Goal: Information Seeking & Learning: Learn about a topic

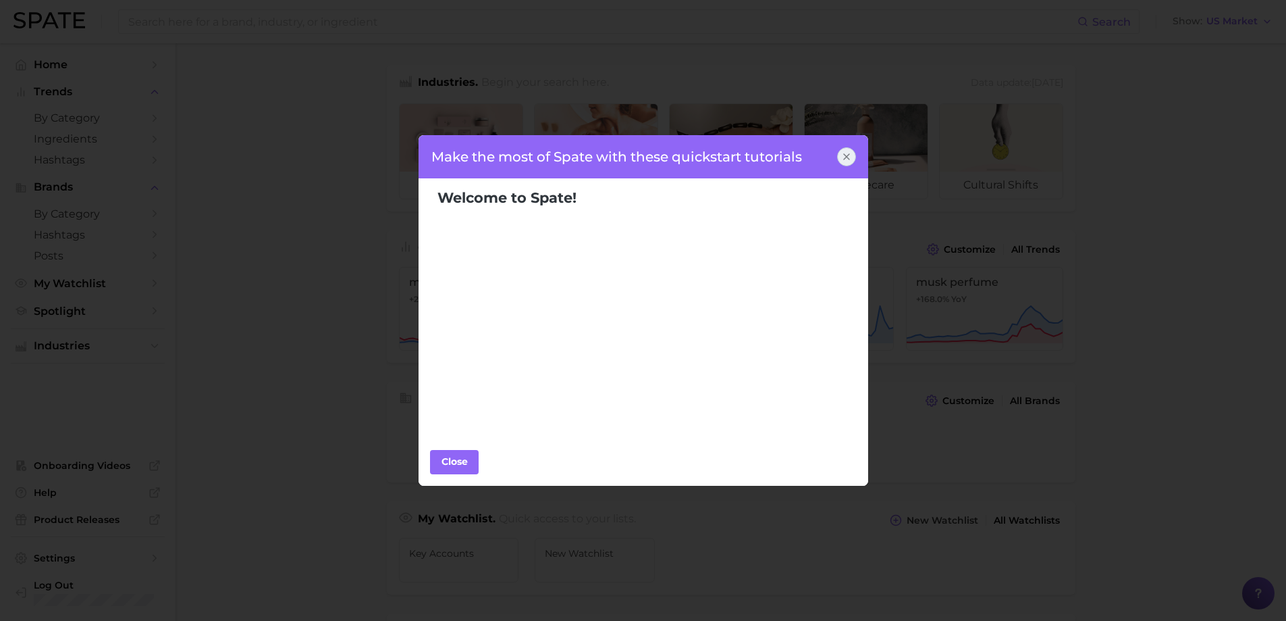
click at [845, 158] on icon at bounding box center [846, 156] width 5 height 5
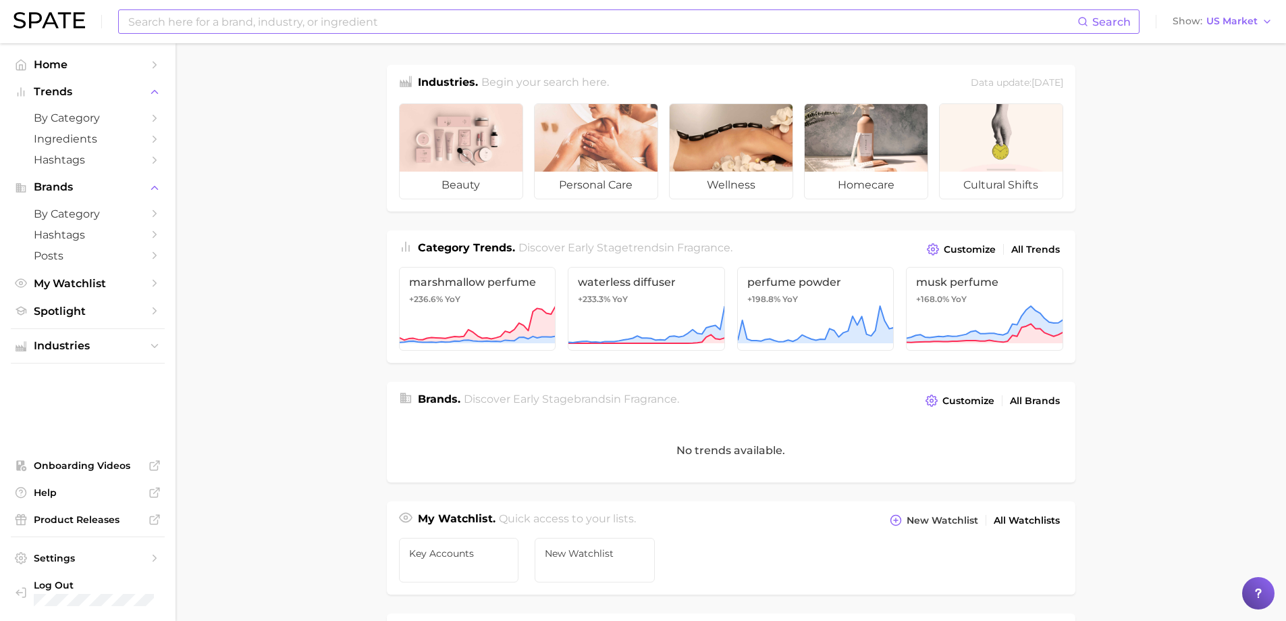
click at [450, 23] on input at bounding box center [602, 21] width 951 height 23
type input "body wash"
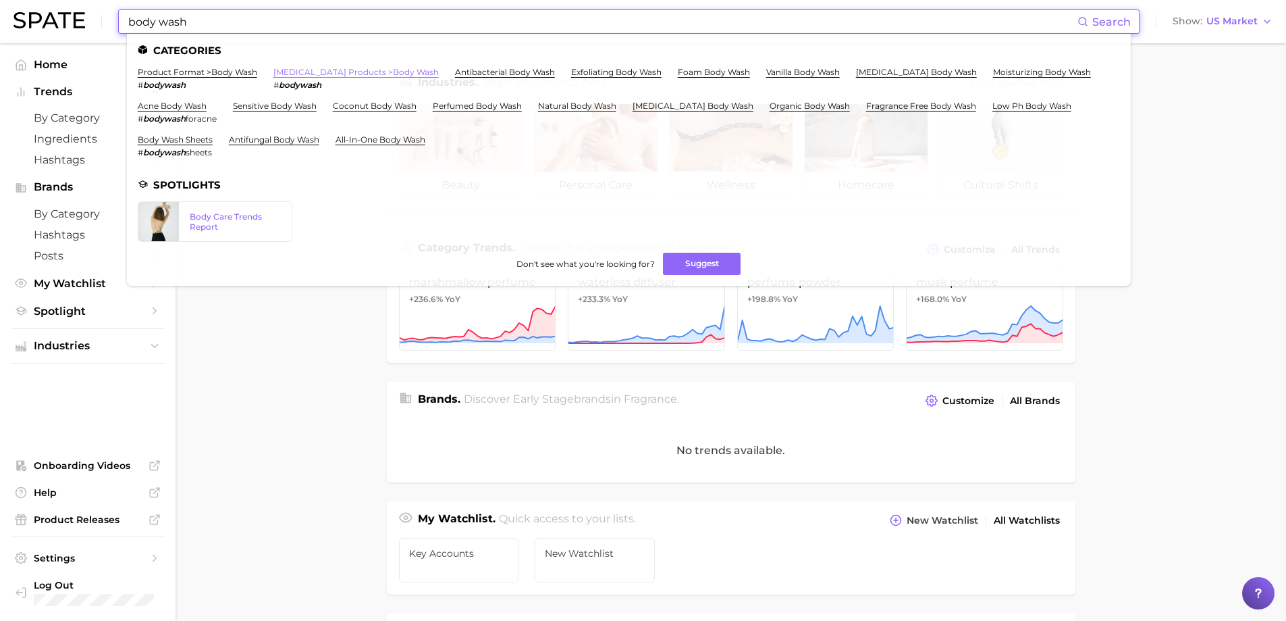
click at [303, 71] on link "[MEDICAL_DATA] products > body wash" at bounding box center [355, 72] width 165 height 10
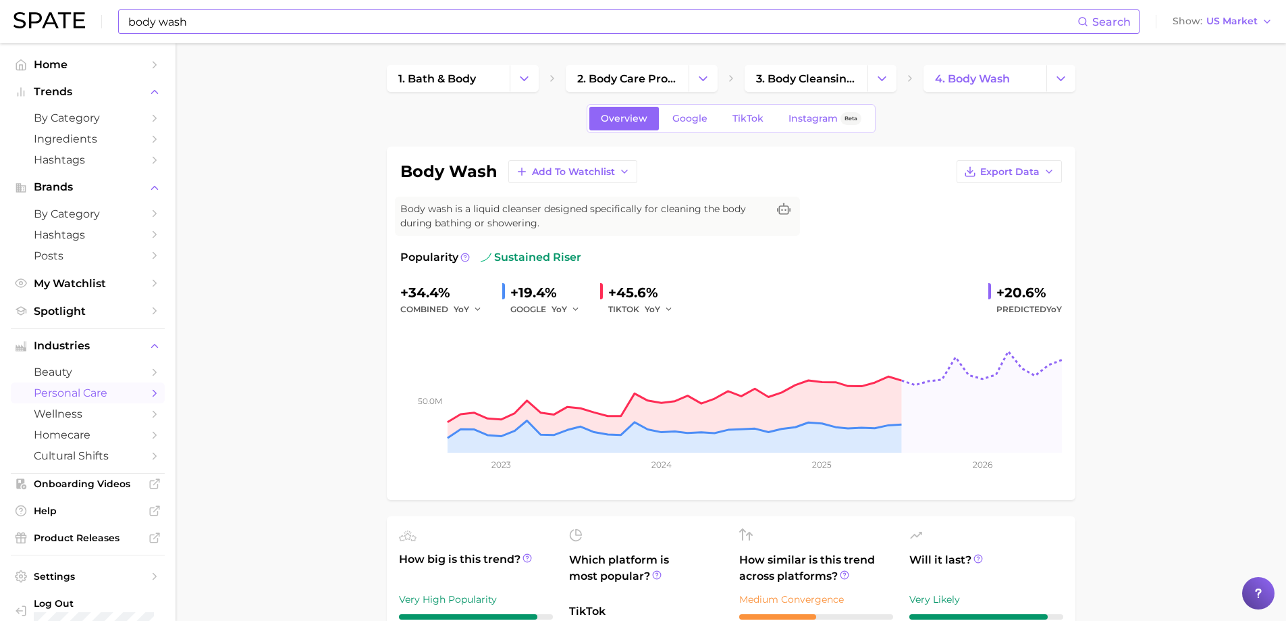
click at [332, 26] on input "body wash" at bounding box center [602, 21] width 951 height 23
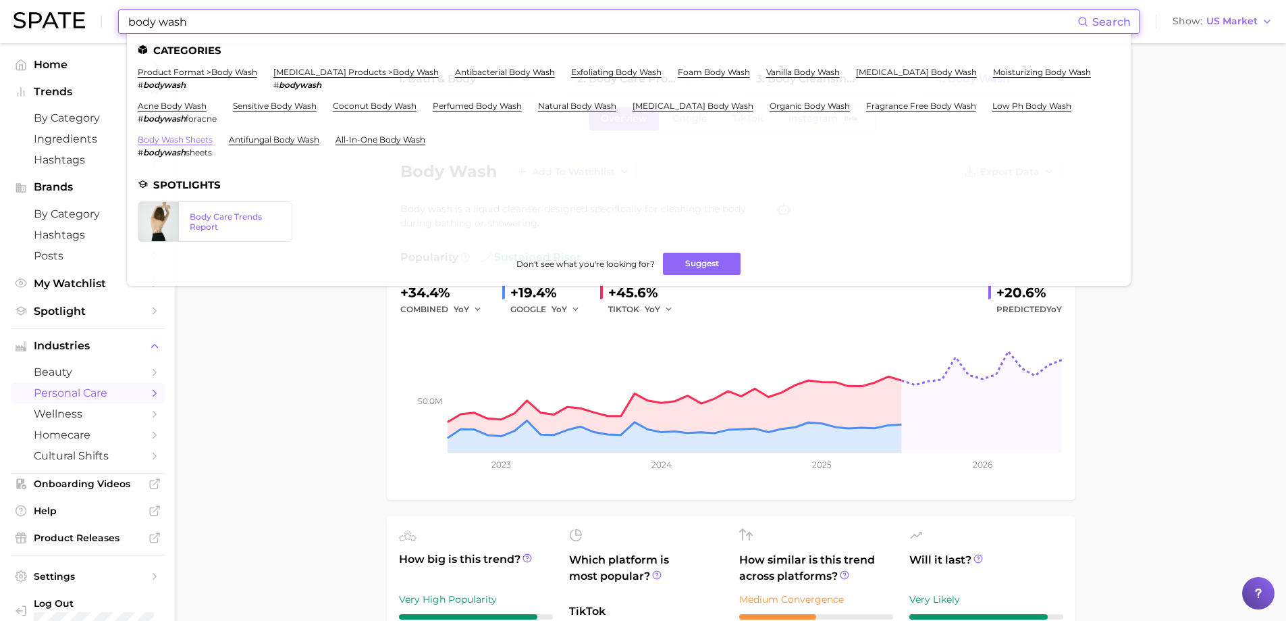
click at [178, 142] on link "body wash sheets" at bounding box center [175, 139] width 75 height 10
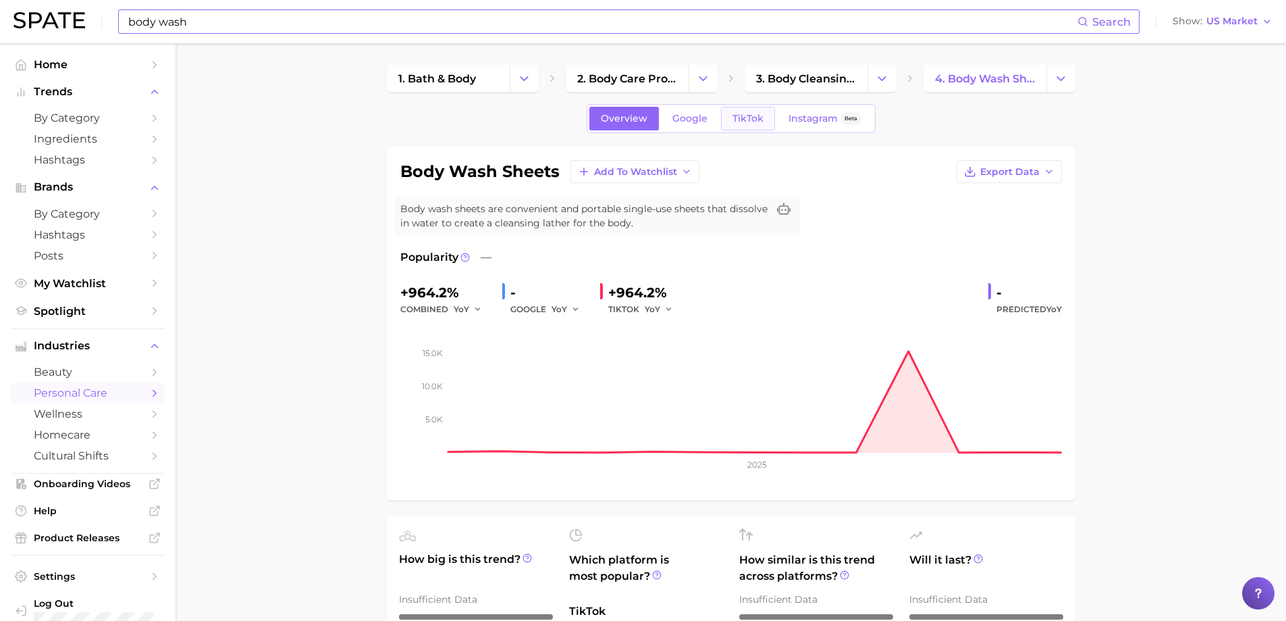
click at [733, 122] on span "TikTok" at bounding box center [748, 118] width 31 height 11
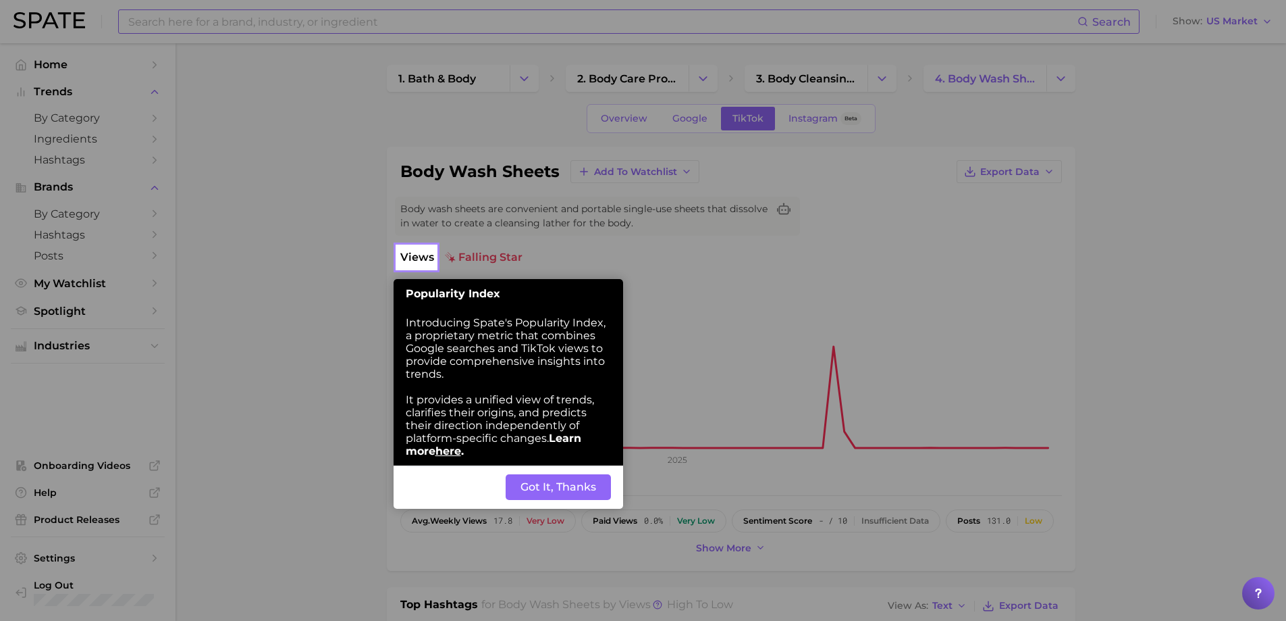
click at [540, 492] on button "Got It, Thanks" at bounding box center [558, 487] width 105 height 26
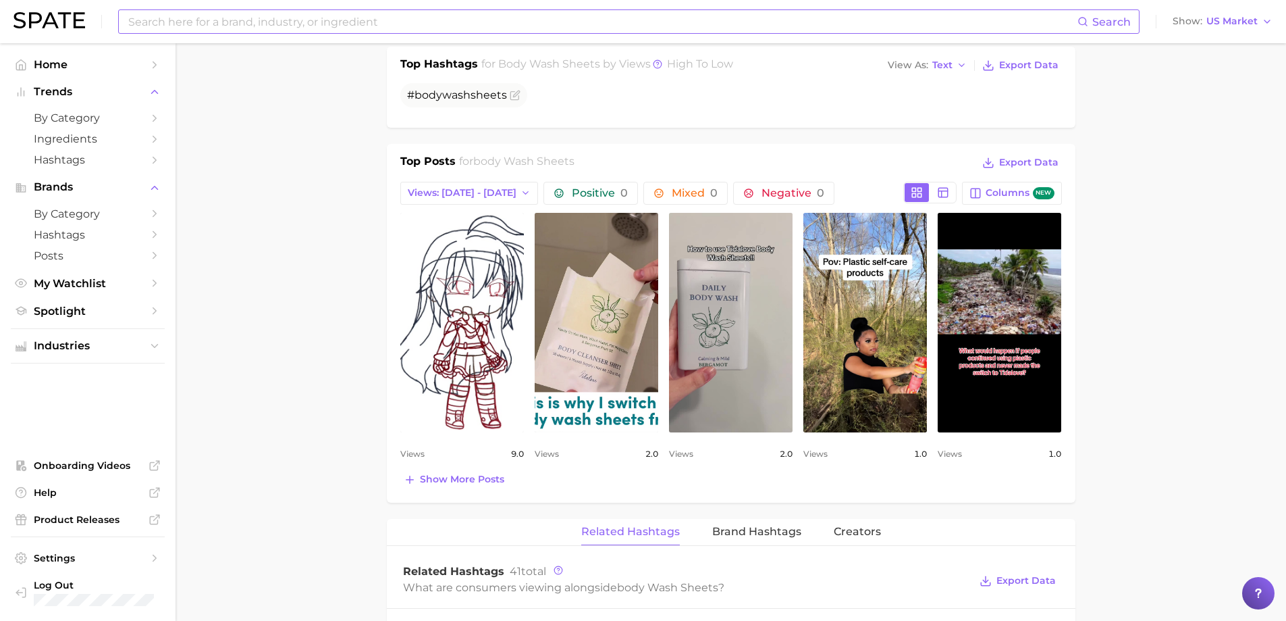
scroll to position [338, 0]
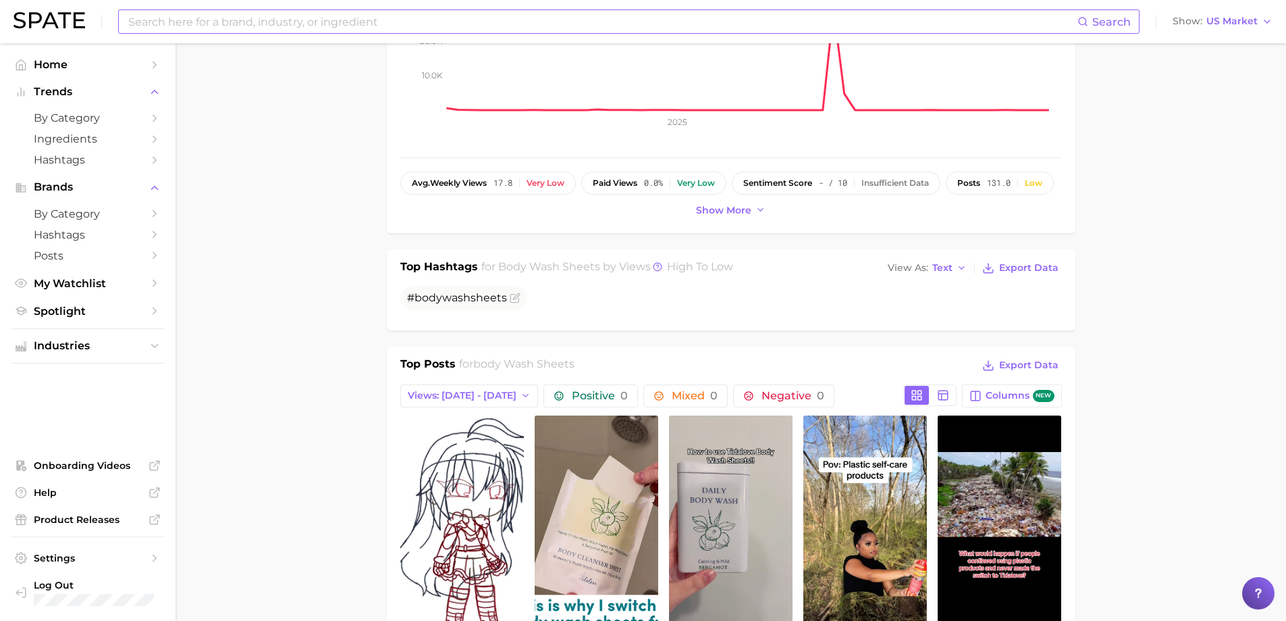
click at [327, 29] on input at bounding box center [602, 21] width 951 height 23
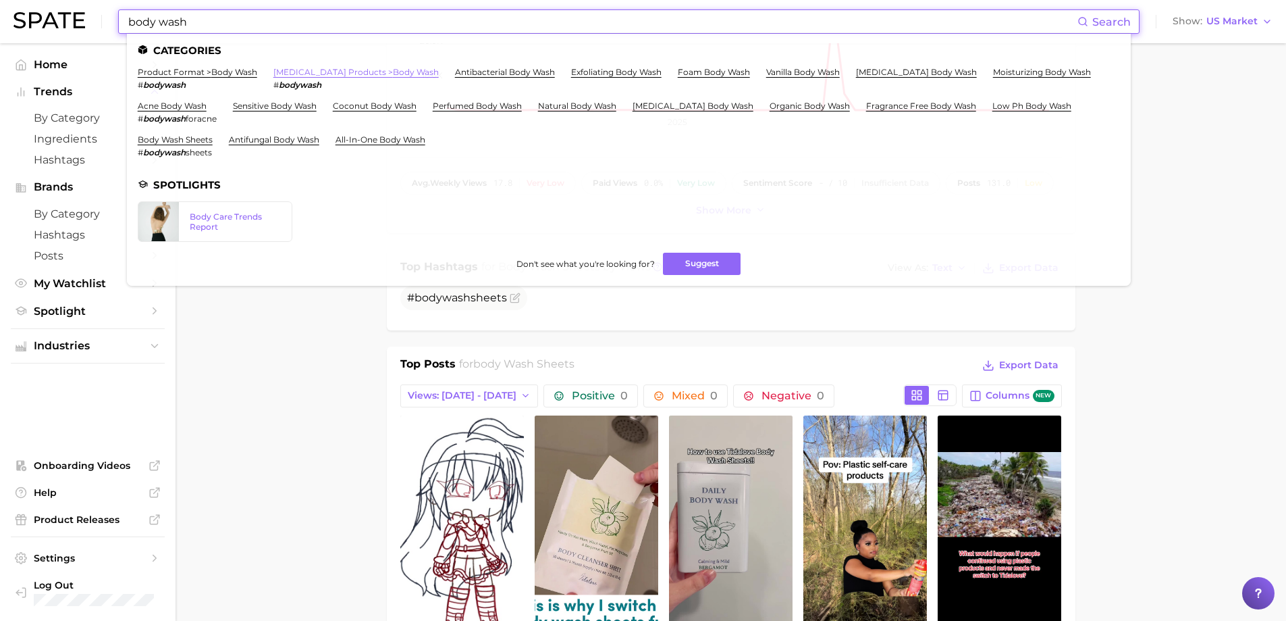
type input "body wash"
click at [280, 71] on link "[MEDICAL_DATA] products > body wash" at bounding box center [355, 72] width 165 height 10
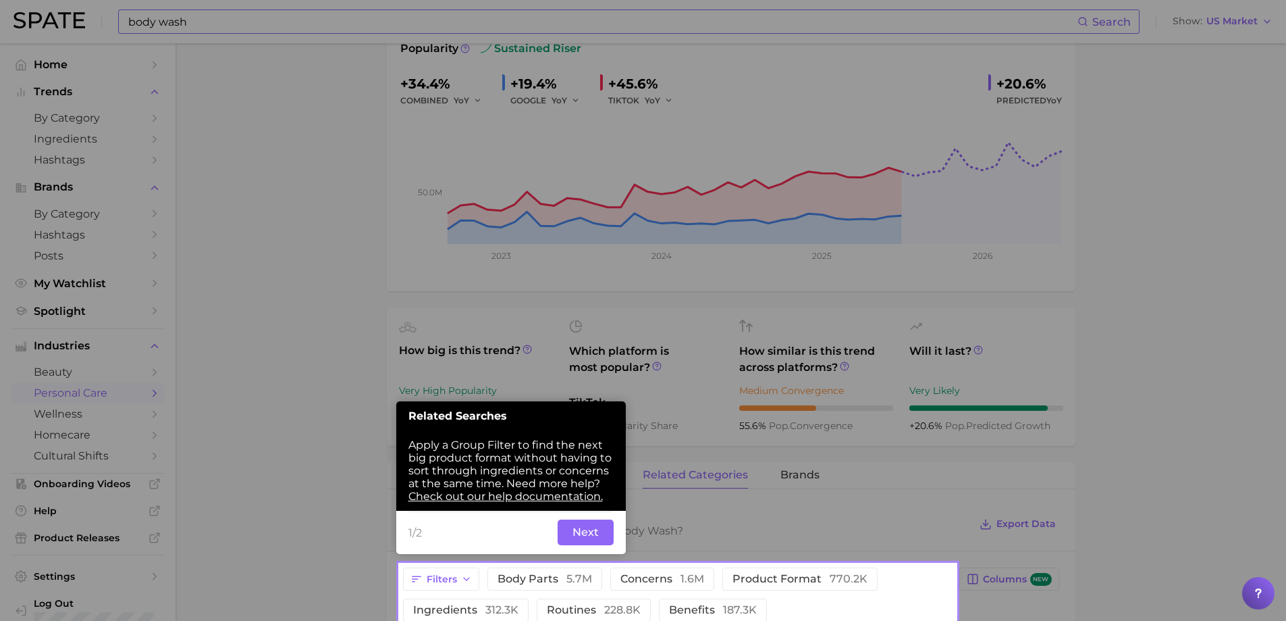
scroll to position [243, 0]
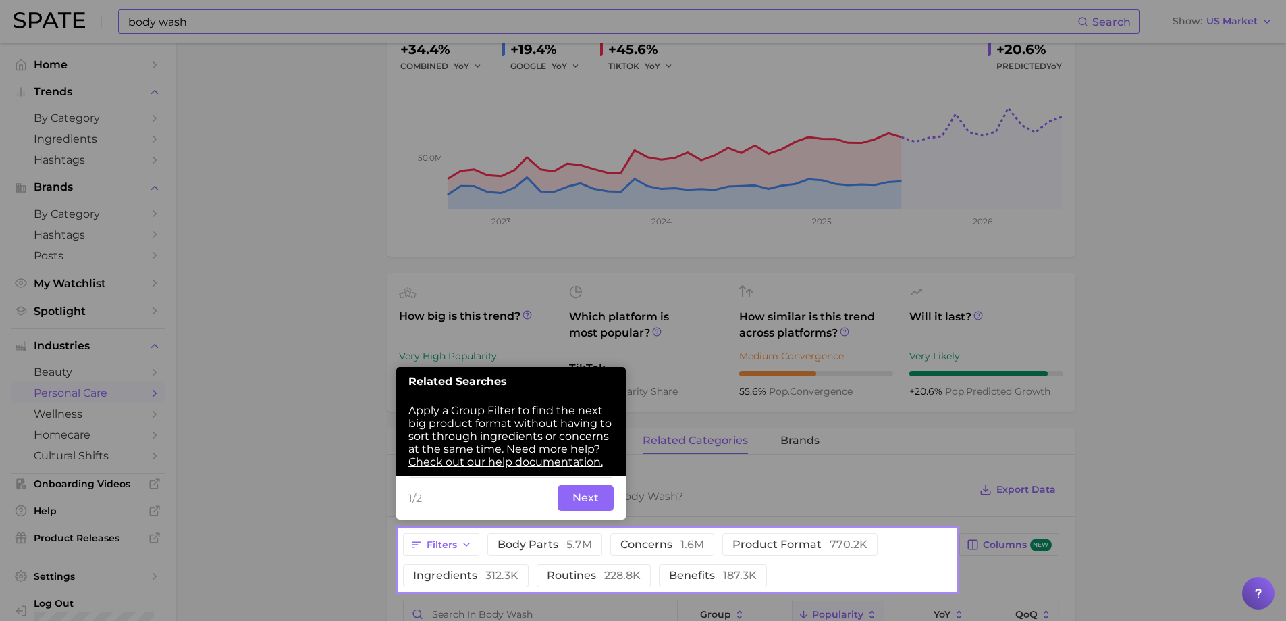
click at [583, 500] on button "Next" at bounding box center [586, 498] width 56 height 26
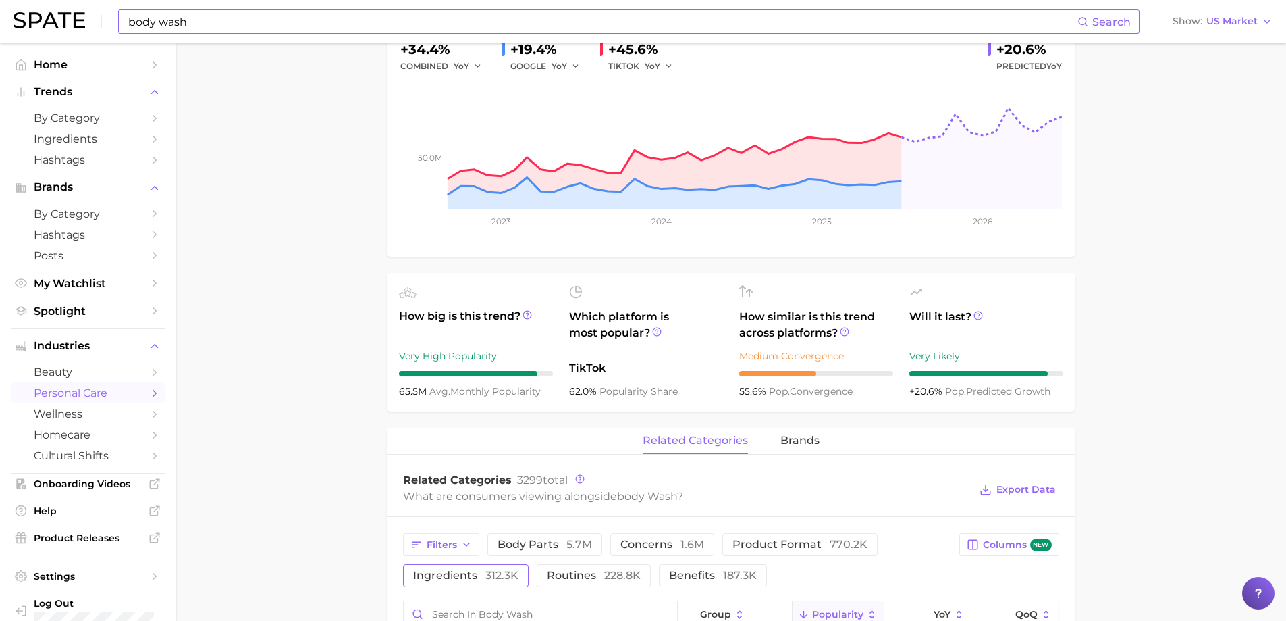
click at [495, 577] on span "312.3k" at bounding box center [501, 575] width 33 height 13
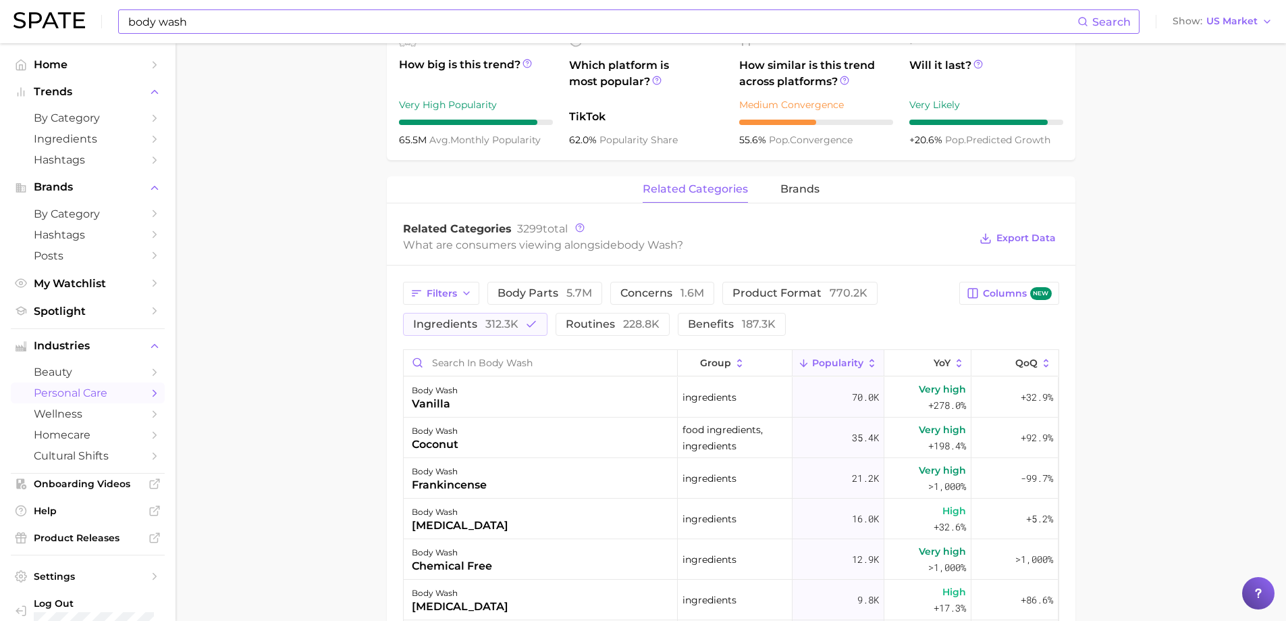
scroll to position [675, 0]
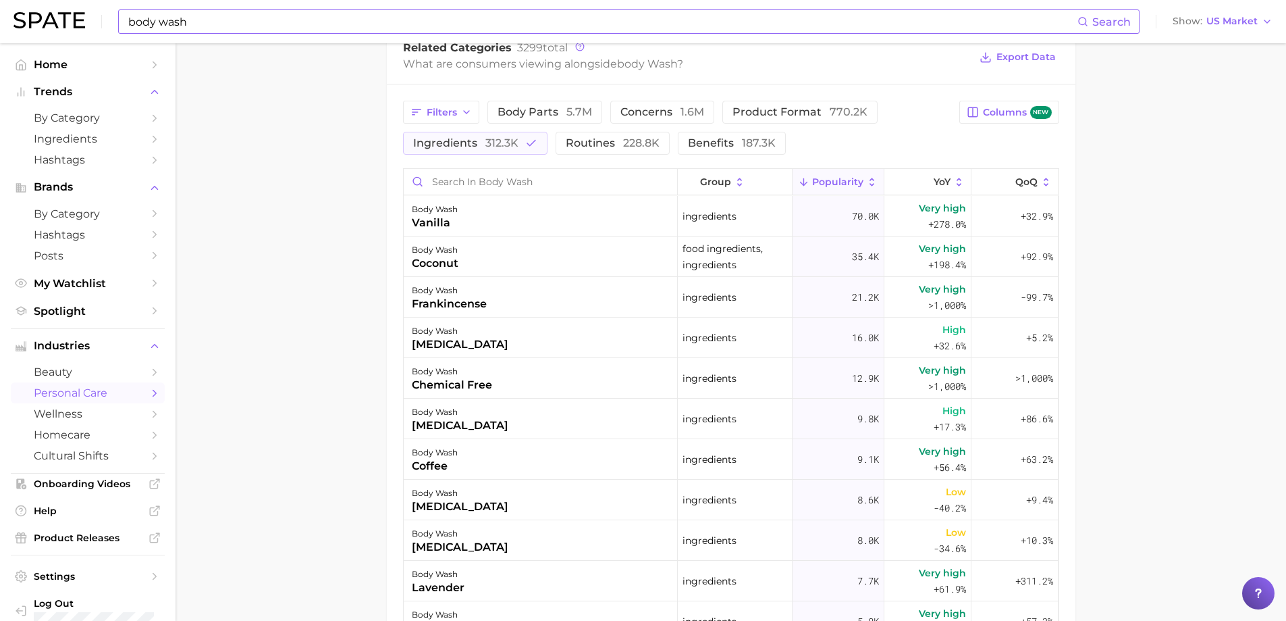
click at [839, 182] on span "Popularity" at bounding box center [837, 181] width 51 height 11
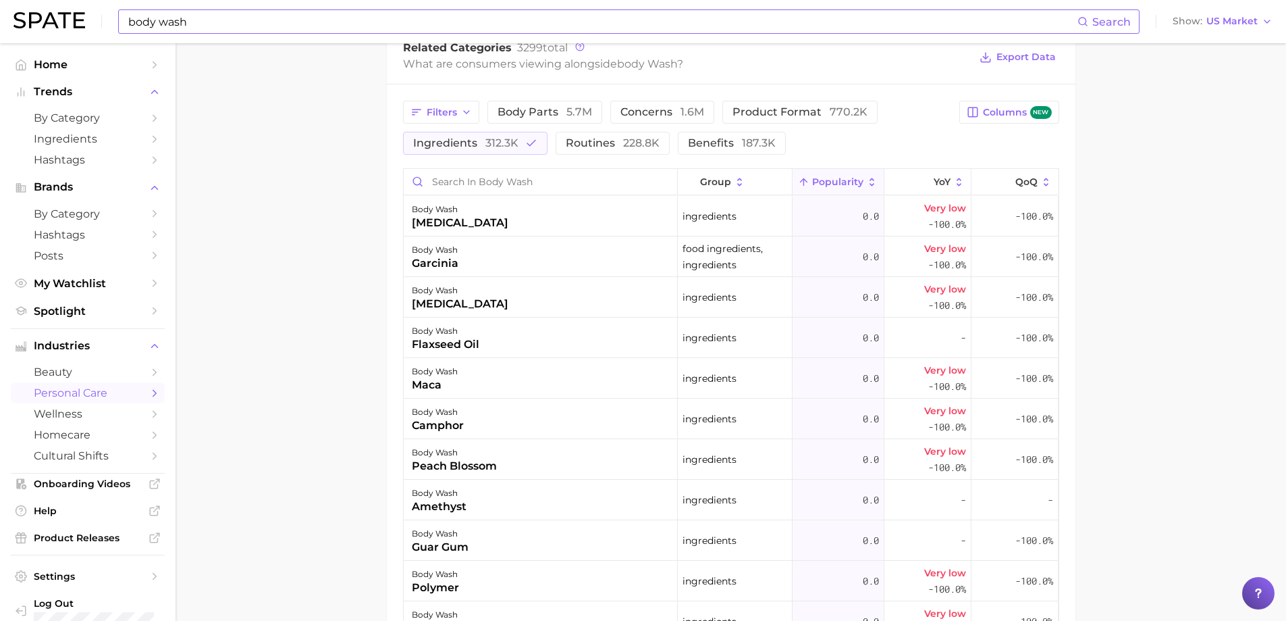
click at [839, 151] on div "Filters body parts 5.7m concerns 1.6m product format 770.2k ingredients 312.3k …" at bounding box center [677, 128] width 549 height 54
click at [843, 183] on span "Popularity" at bounding box center [837, 181] width 51 height 11
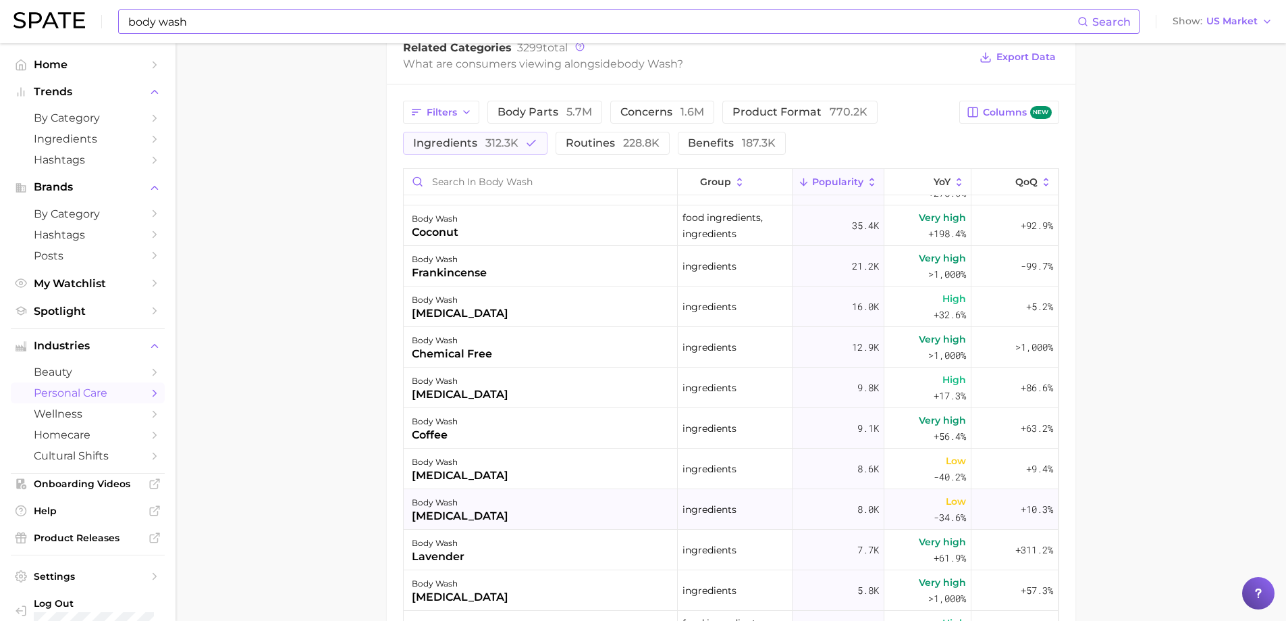
scroll to position [0, 0]
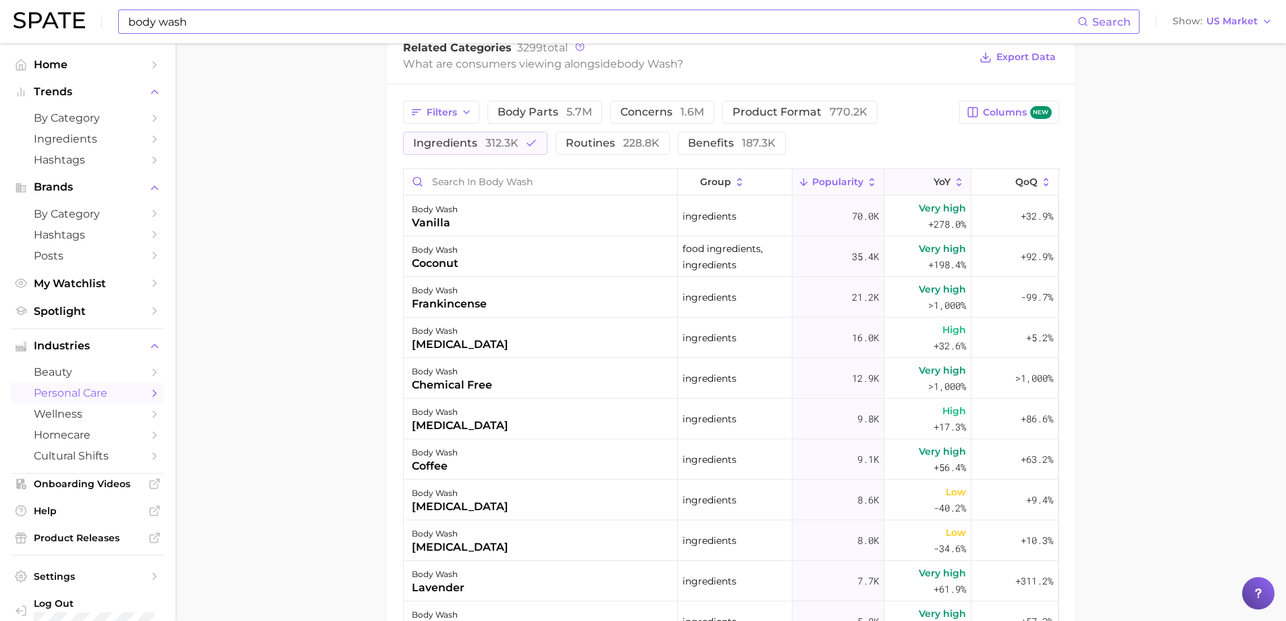
click at [934, 185] on span "YoY" at bounding box center [942, 181] width 17 height 11
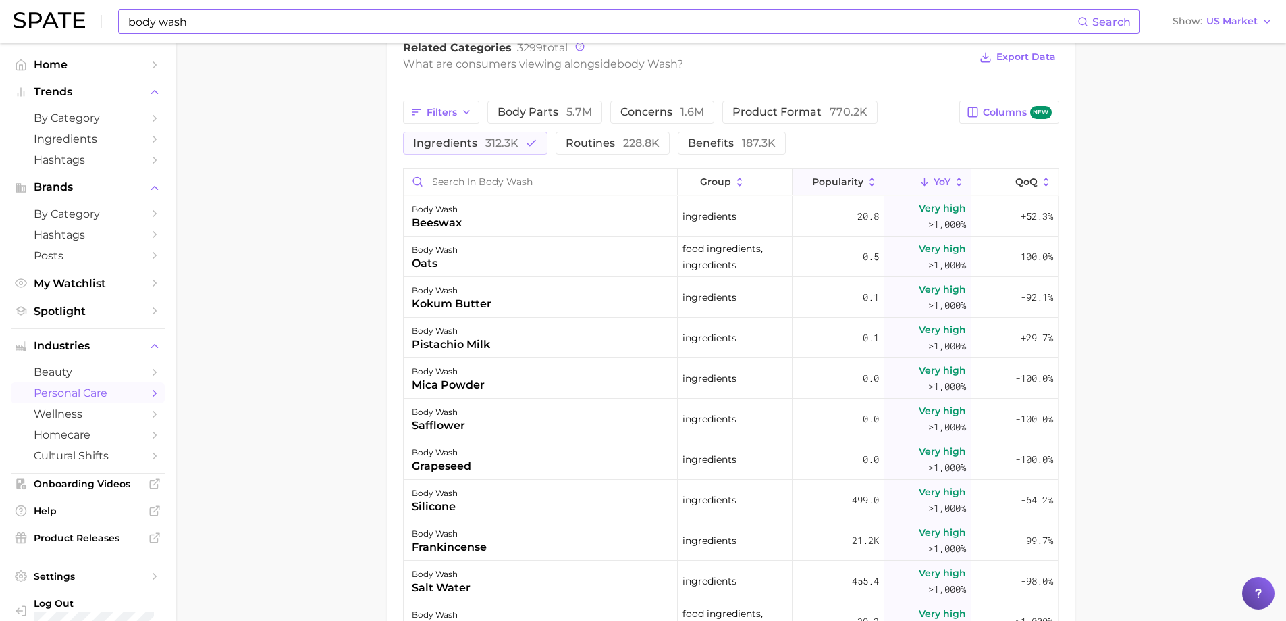
click at [843, 183] on span "Popularity" at bounding box center [837, 181] width 51 height 11
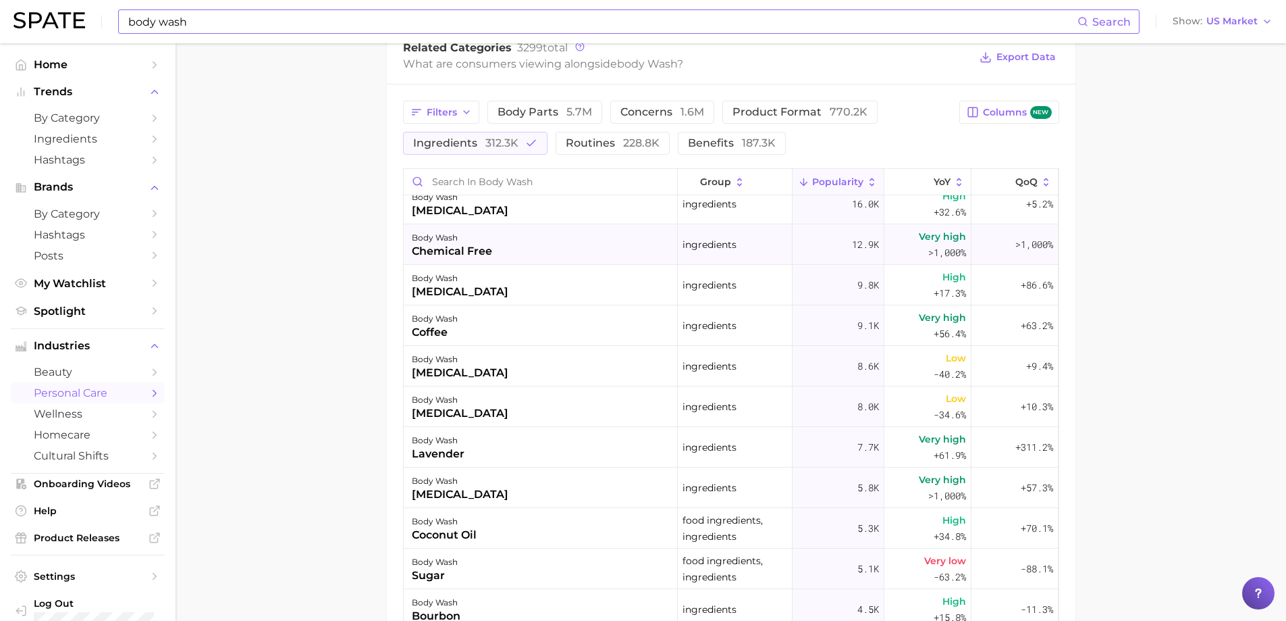
scroll to position [135, 0]
click at [916, 189] on button "YoY" at bounding box center [928, 182] width 87 height 26
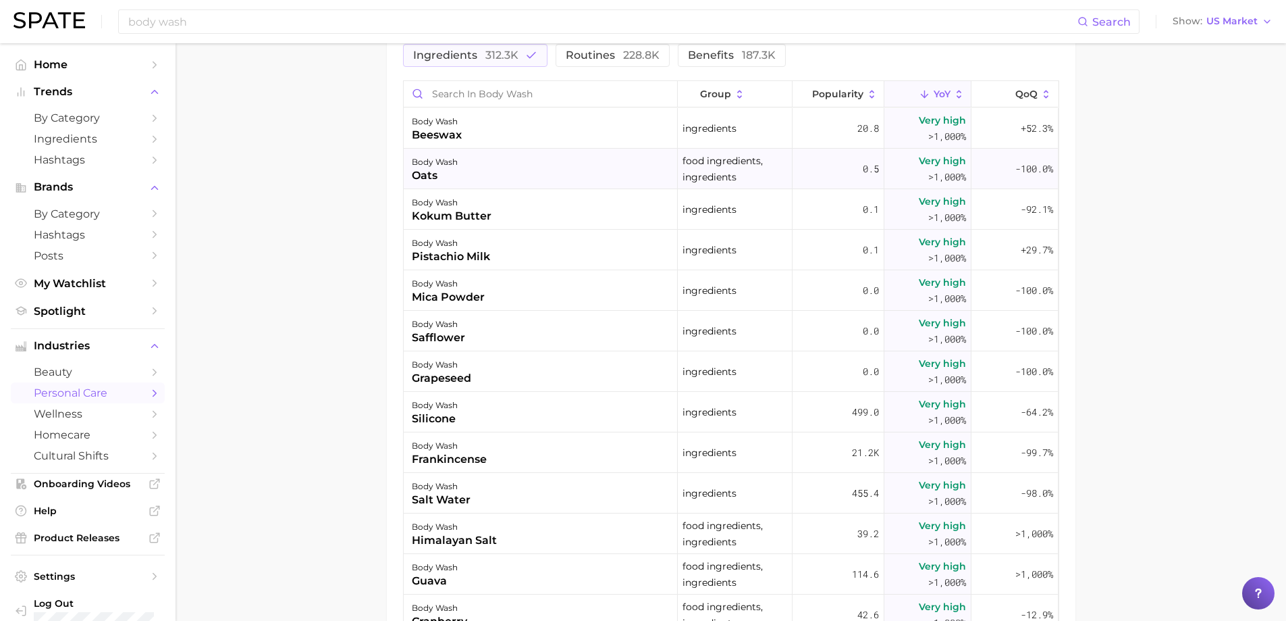
scroll to position [743, 0]
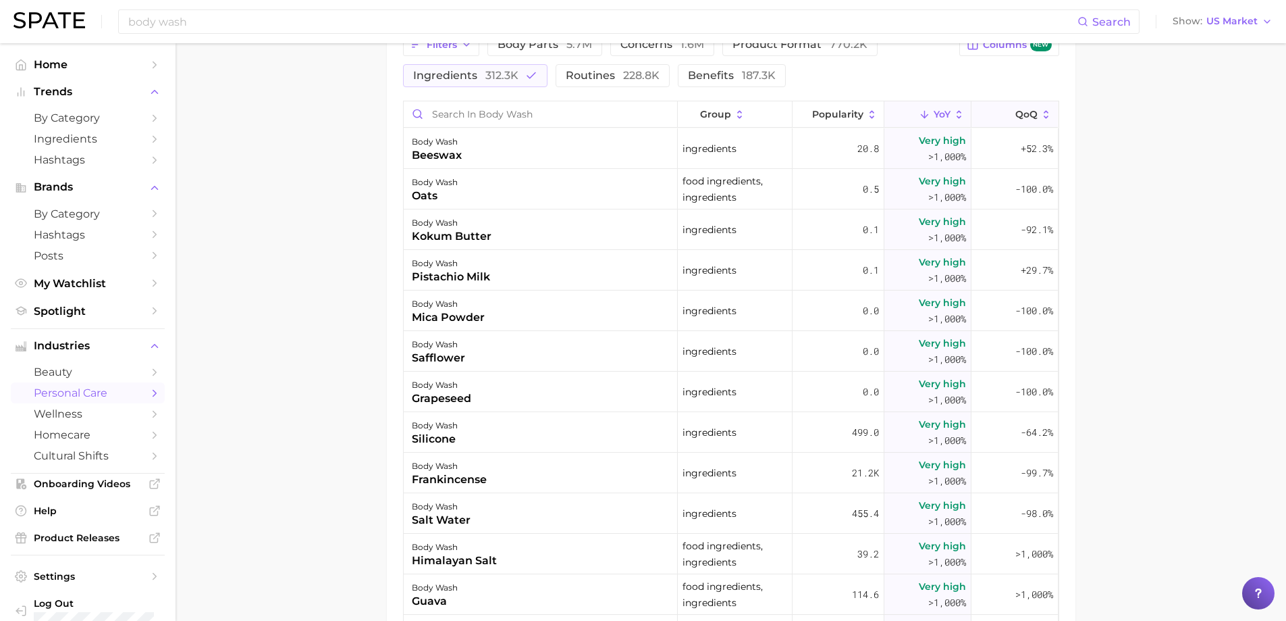
click at [1020, 126] on button "QoQ" at bounding box center [1015, 114] width 86 height 26
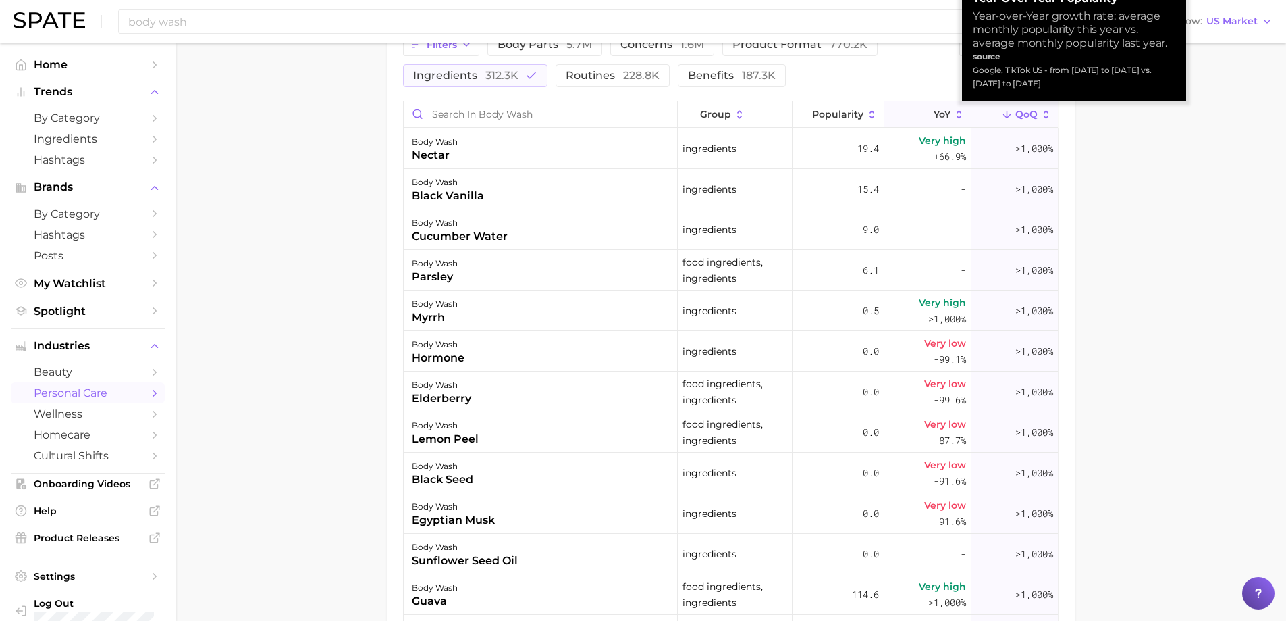
click at [936, 122] on button "YoY" at bounding box center [928, 114] width 87 height 26
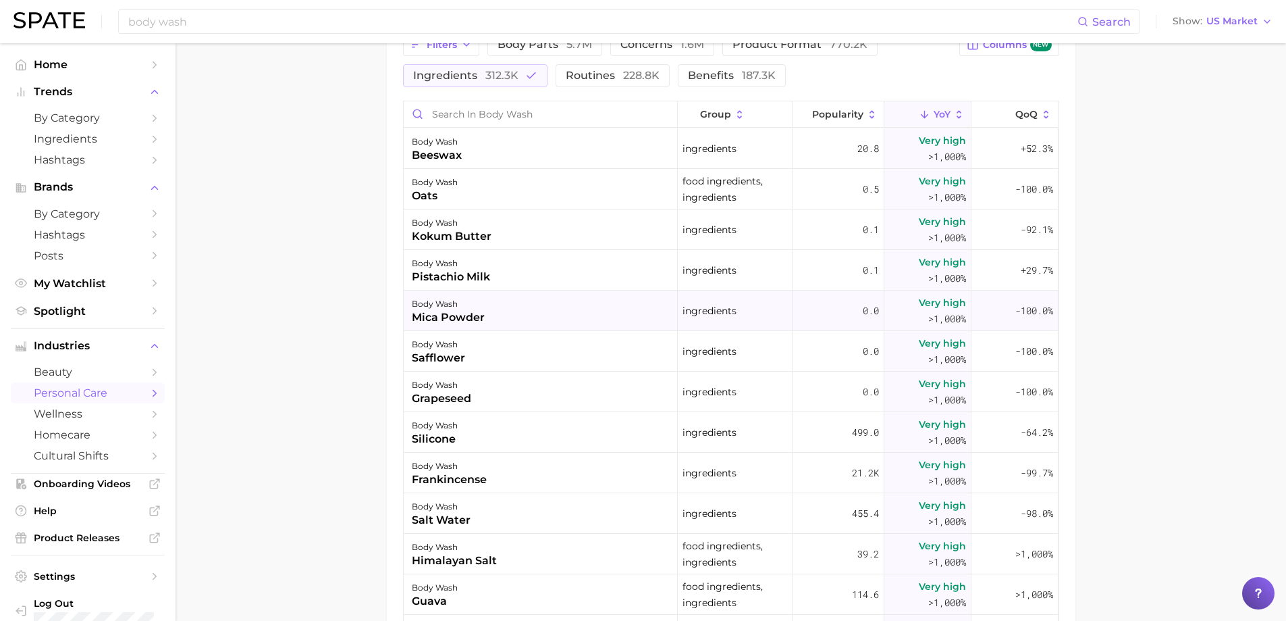
click at [537, 325] on div "body wash mica powder" at bounding box center [541, 310] width 274 height 41
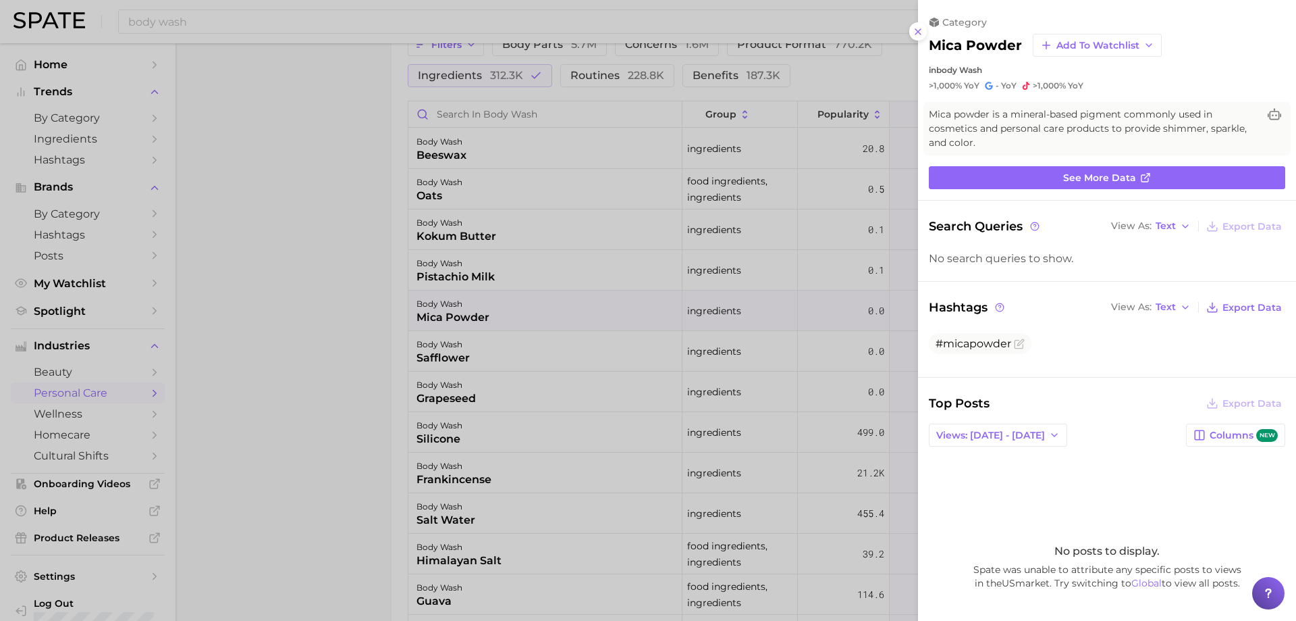
click at [316, 230] on div at bounding box center [648, 310] width 1296 height 621
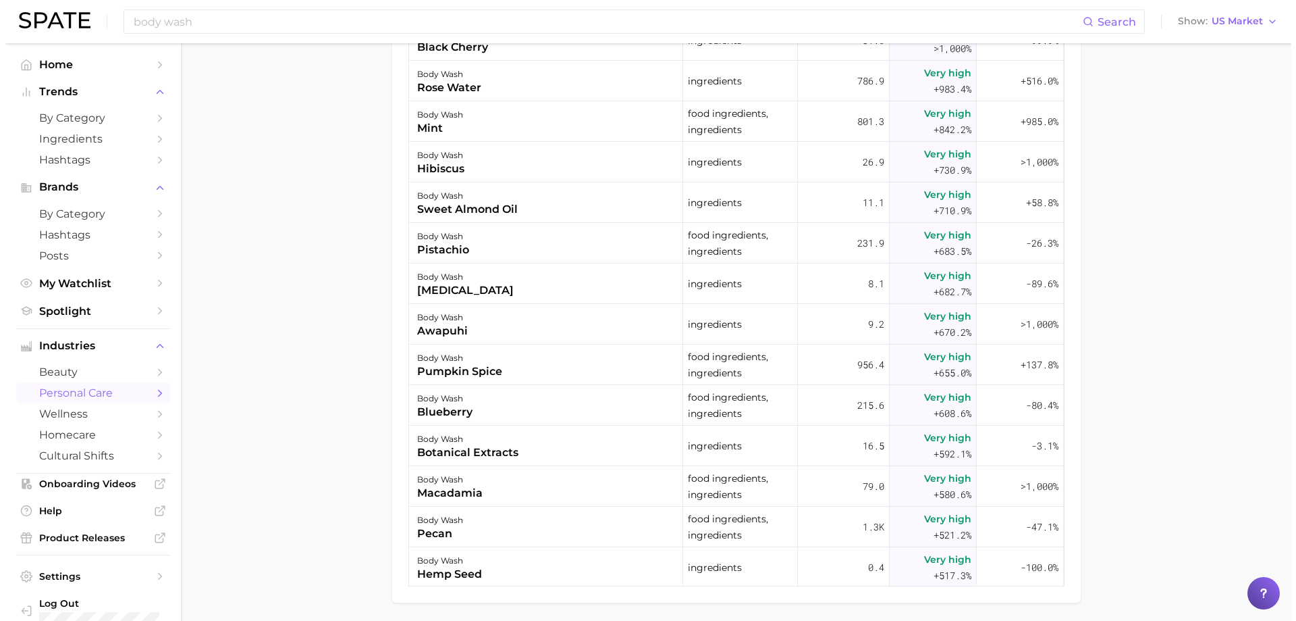
scroll to position [876, 0]
click at [490, 131] on div "body wash mint" at bounding box center [541, 123] width 274 height 41
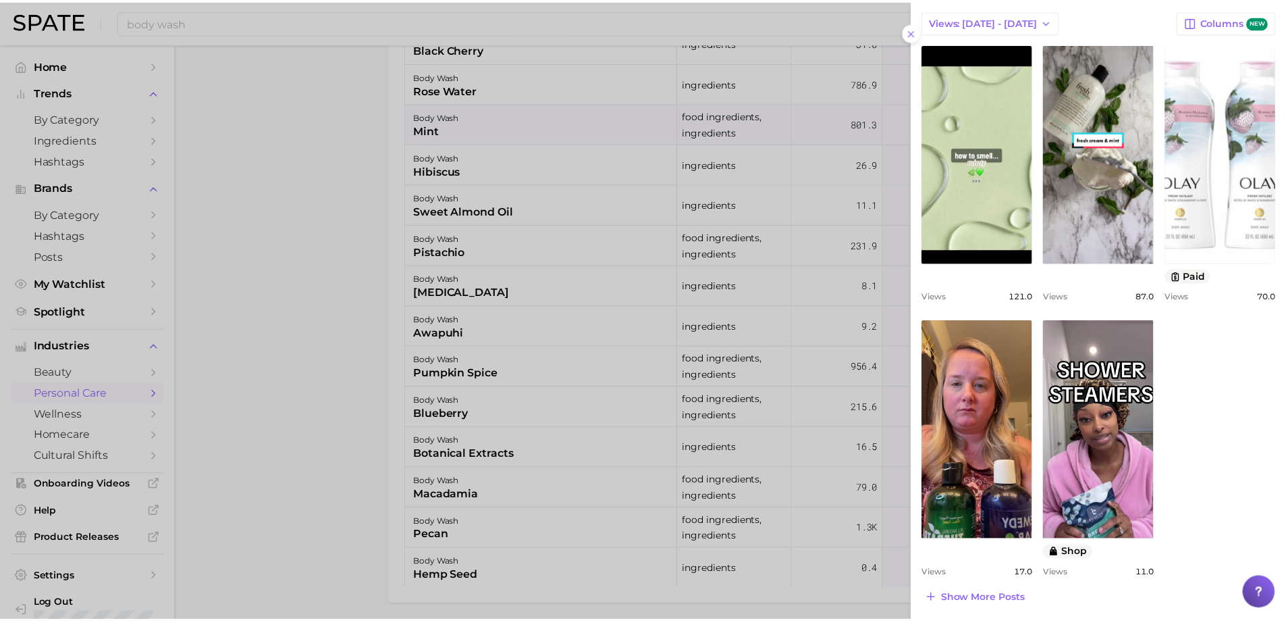
scroll to position [547, 0]
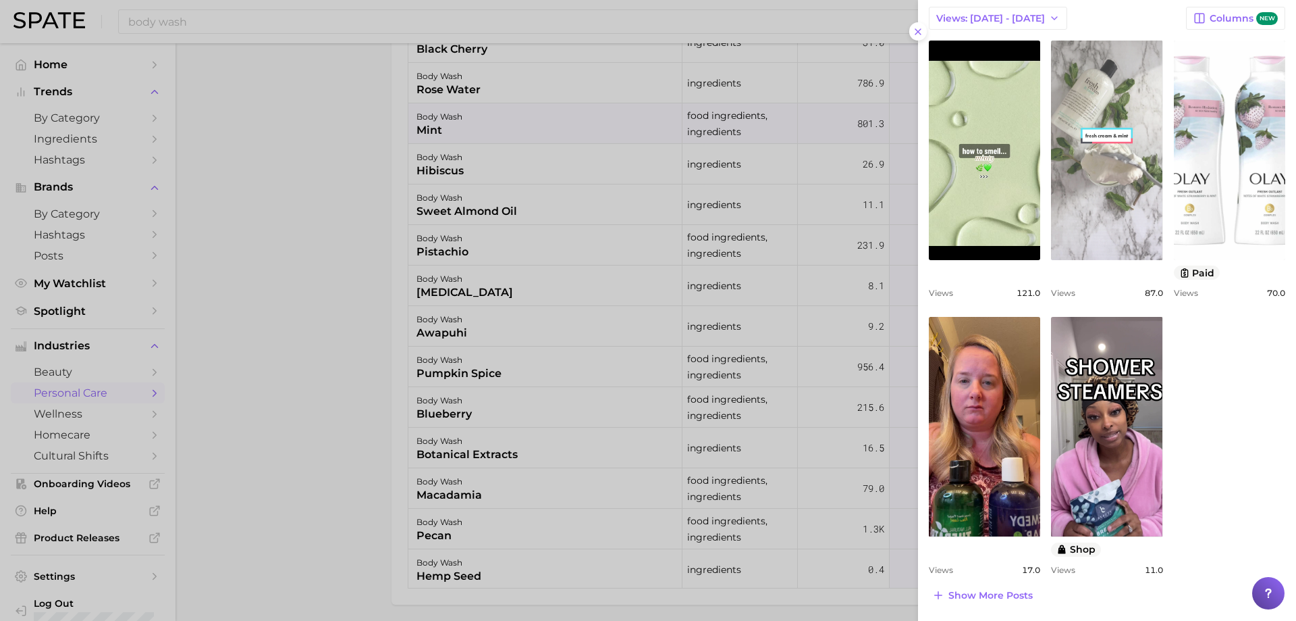
click at [1076, 224] on link "view post on TikTok" at bounding box center [1106, 150] width 111 height 219
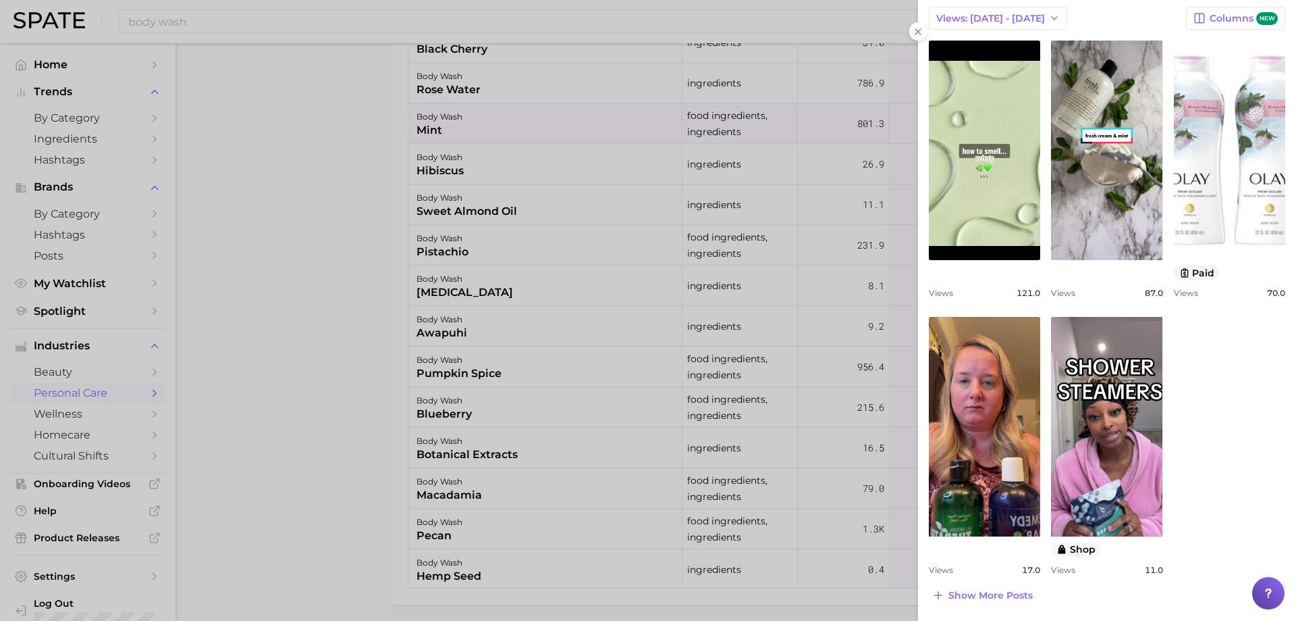
click at [606, 275] on div at bounding box center [648, 310] width 1296 height 621
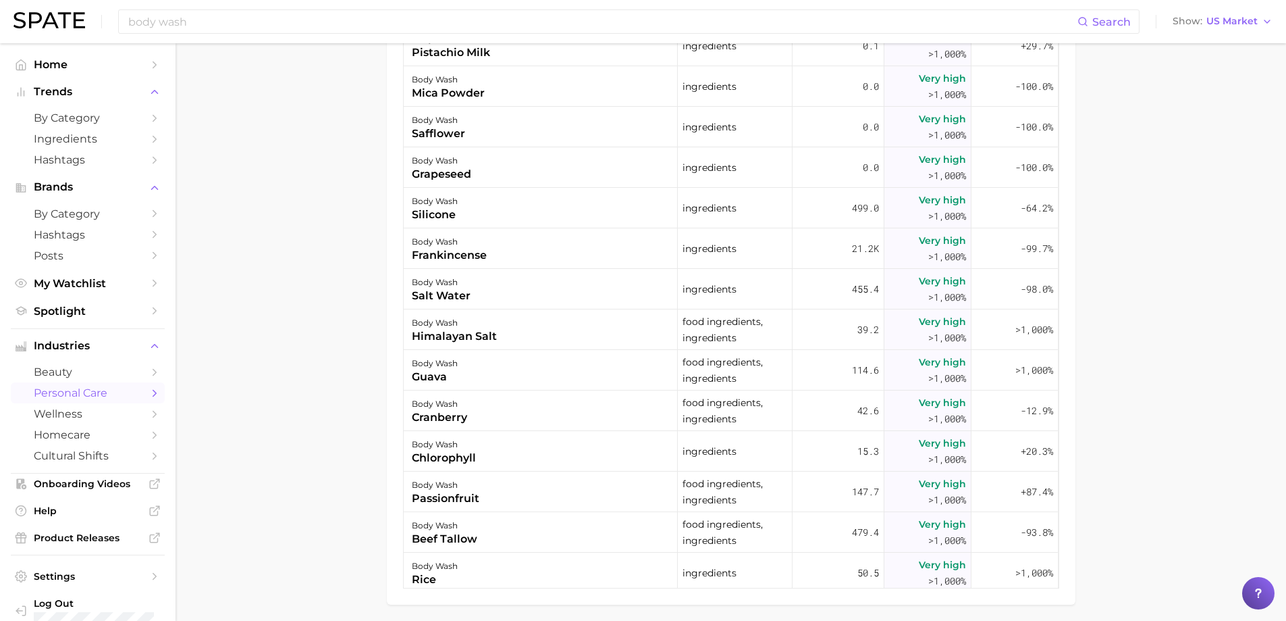
scroll to position [0, 0]
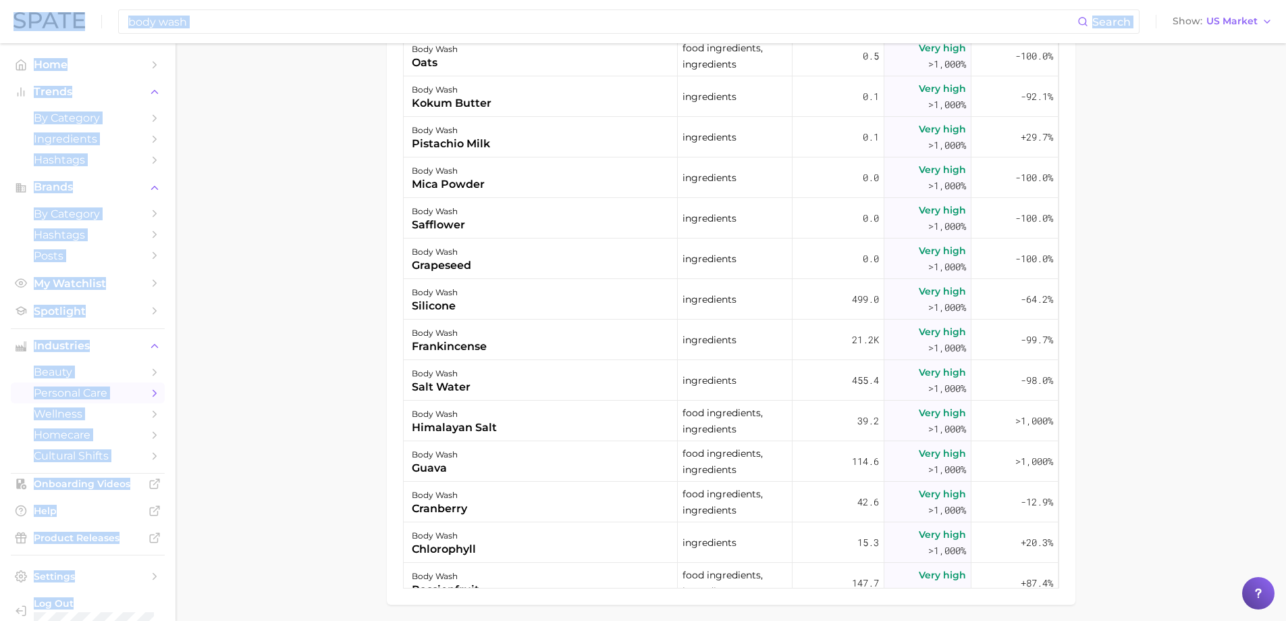
drag, startPoint x: 1285, startPoint y: 388, endPoint x: 1292, endPoint y: 377, distance: 12.7
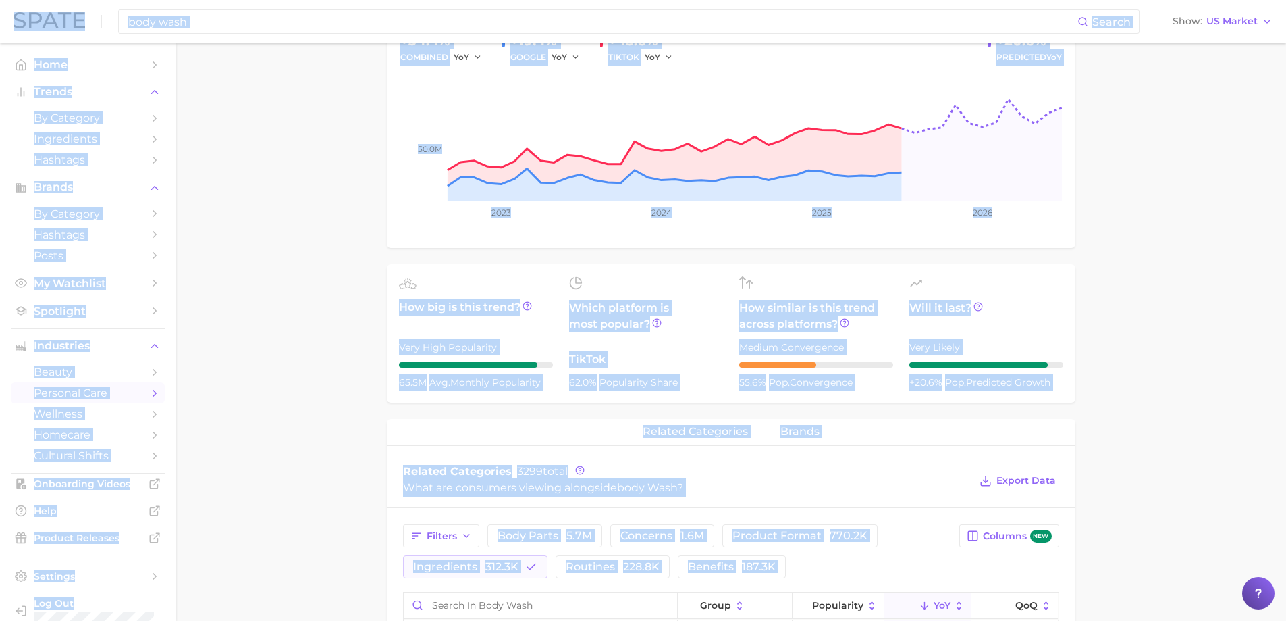
scroll to position [257, 0]
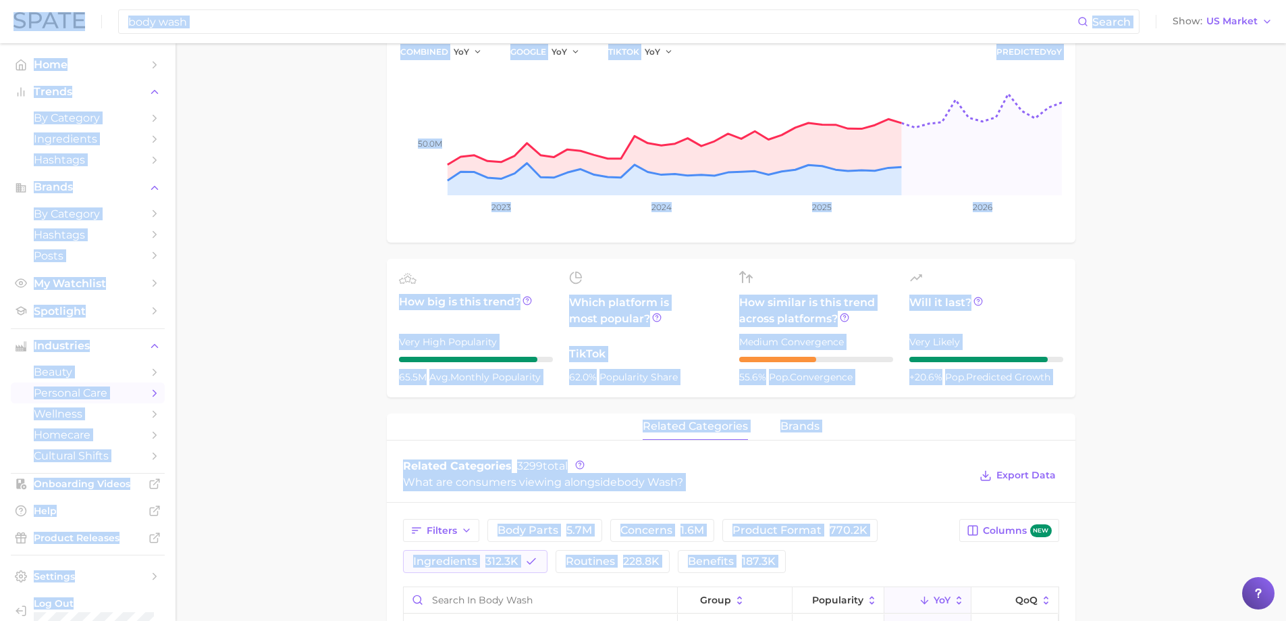
click at [1250, 189] on main "1. bath & body 2. body care products 3. [MEDICAL_DATA] products 4. body wash Ov…" at bounding box center [731, 538] width 1111 height 1504
click at [1022, 317] on span "Will it last?" at bounding box center [987, 310] width 154 height 32
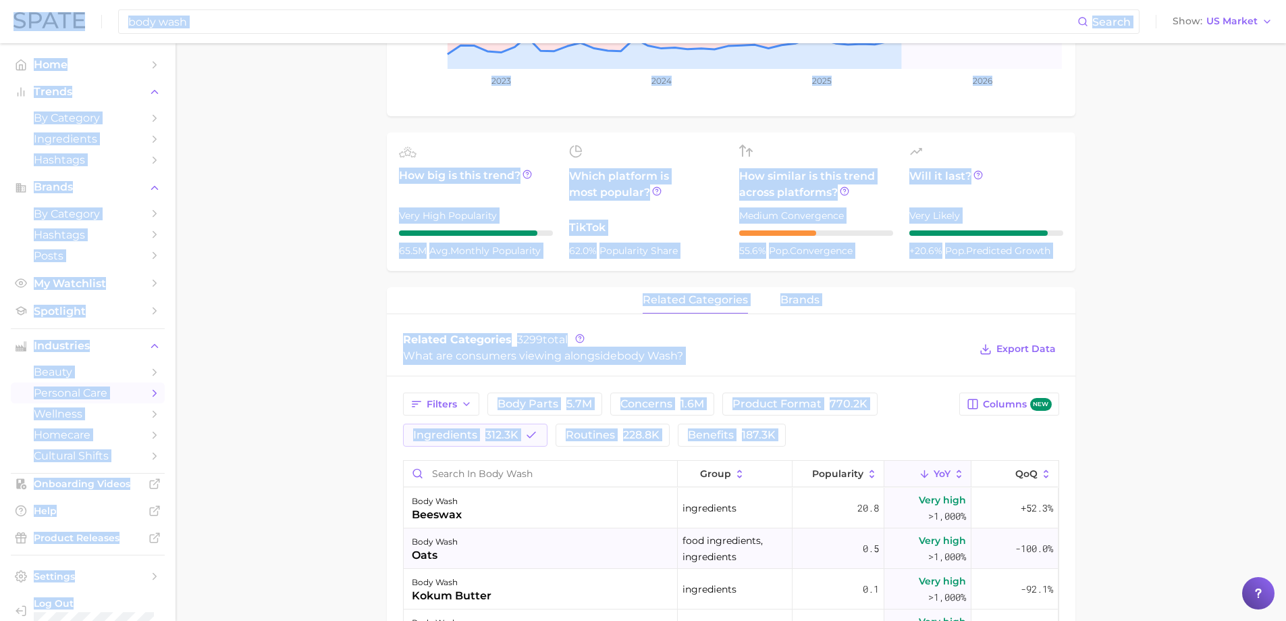
scroll to position [527, 0]
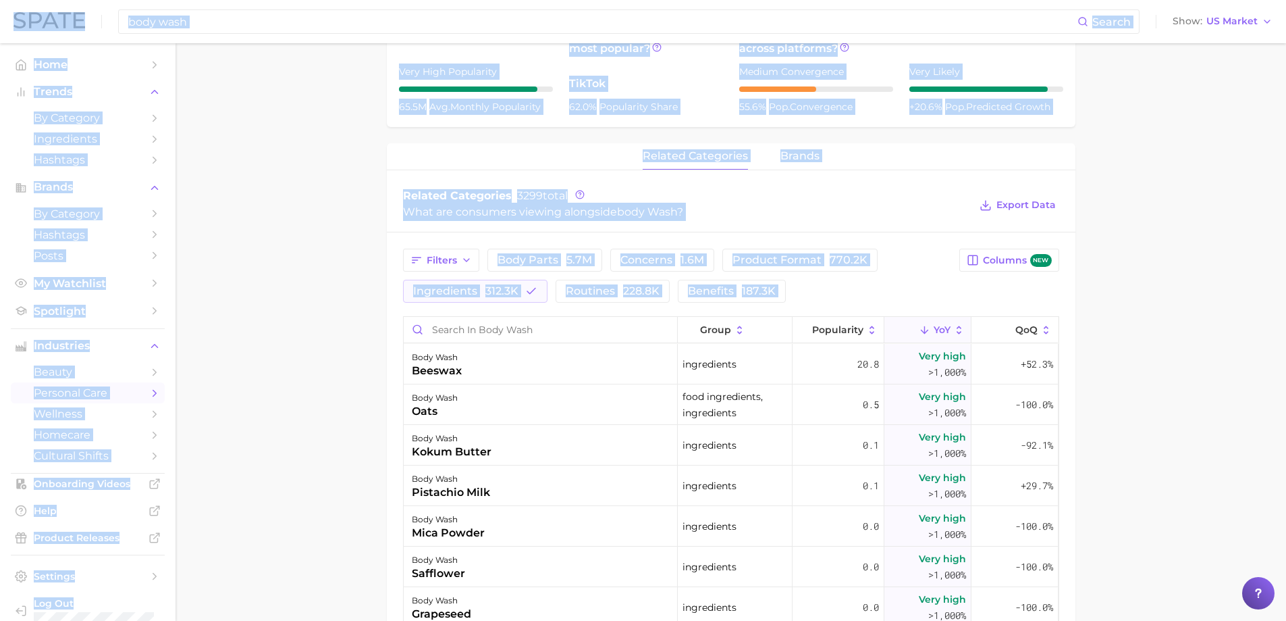
click at [1185, 327] on main "1. bath & body 2. body care products 3. [MEDICAL_DATA] products 4. body wash Ov…" at bounding box center [731, 268] width 1111 height 1504
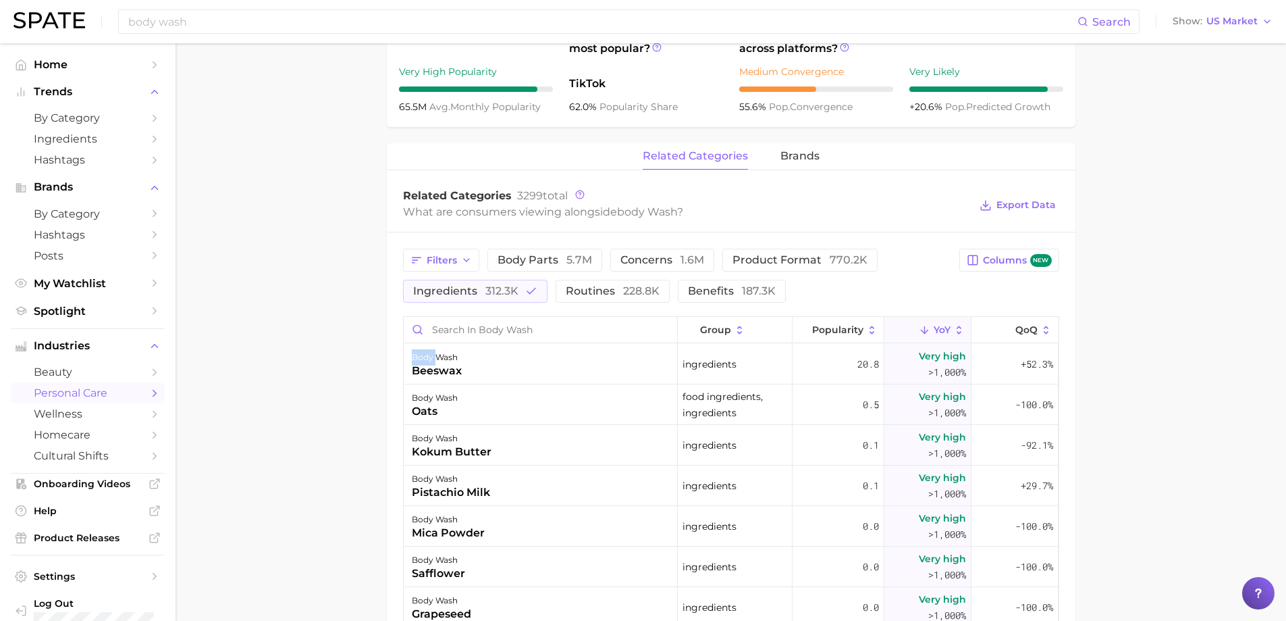
click at [1184, 327] on main "1. bath & body 2. body care products 3. [MEDICAL_DATA] products 4. body wash Ov…" at bounding box center [731, 268] width 1111 height 1504
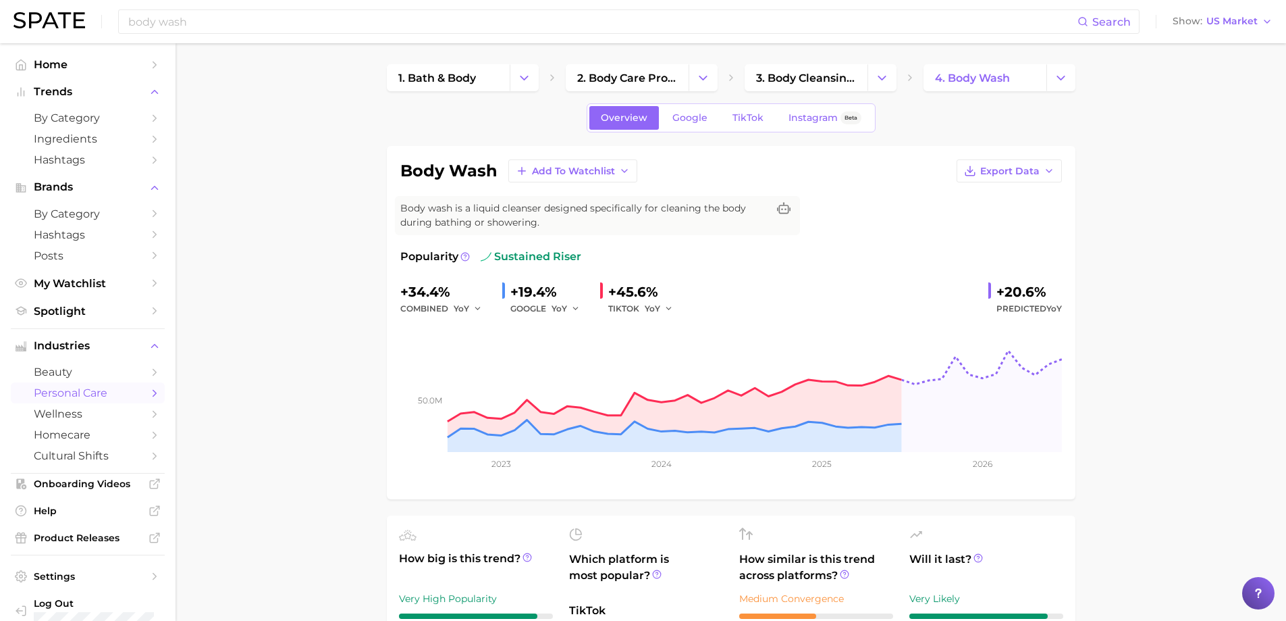
scroll to position [0, 0]
click at [738, 110] on link "TikTok" at bounding box center [748, 119] width 54 height 24
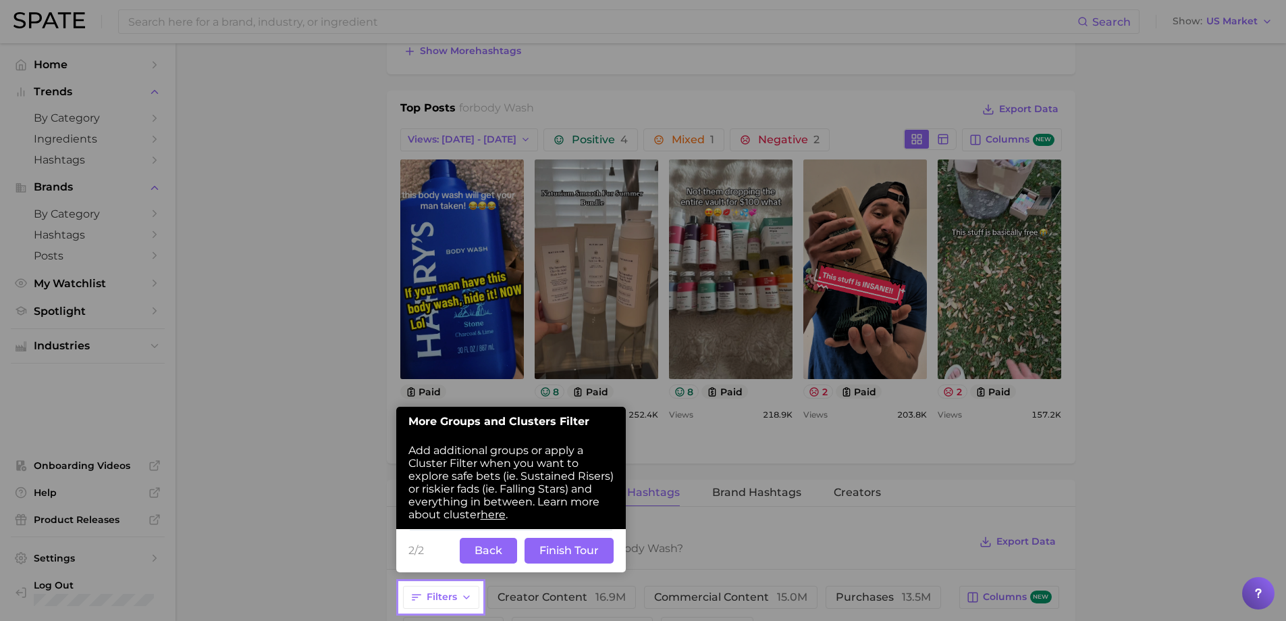
click at [563, 551] on button "Finish Tour" at bounding box center [569, 550] width 89 height 26
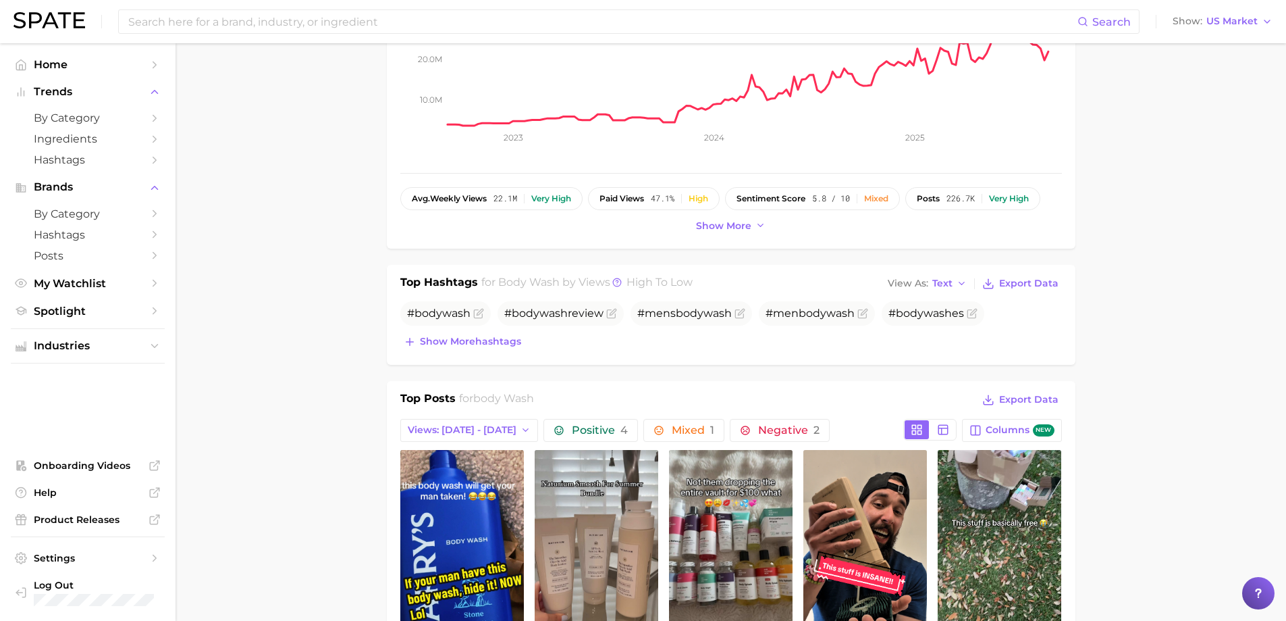
scroll to position [275, 0]
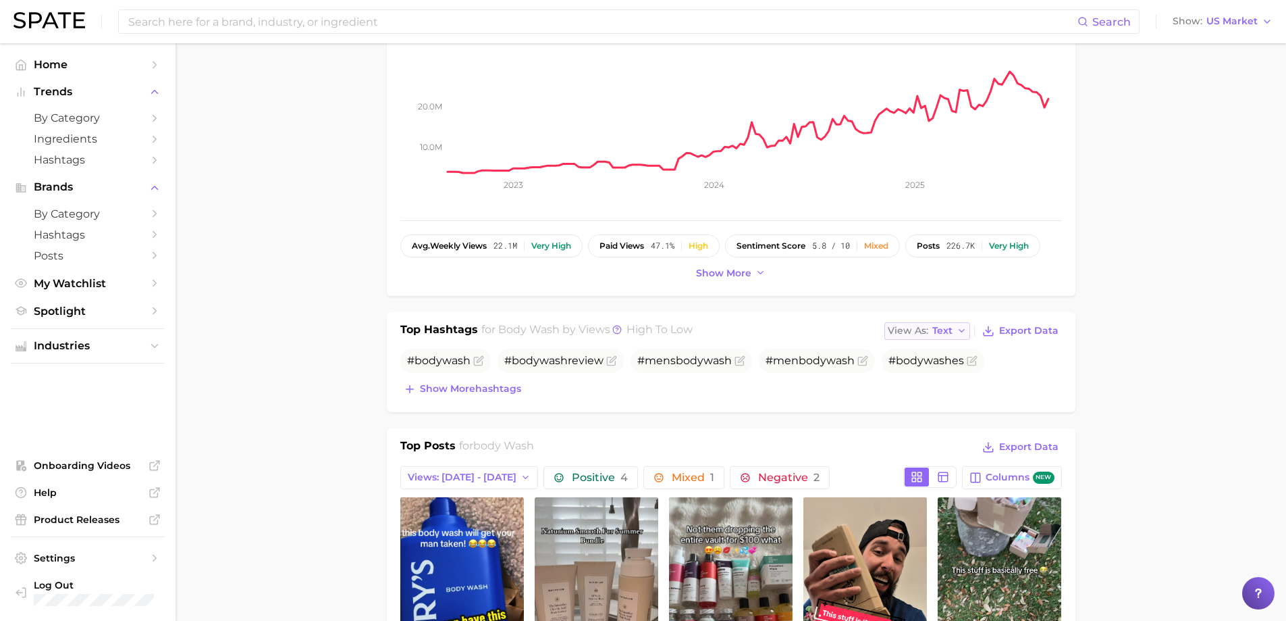
click at [958, 336] on icon "button" at bounding box center [962, 330] width 11 height 11
click at [955, 374] on button "Table" at bounding box center [959, 377] width 149 height 24
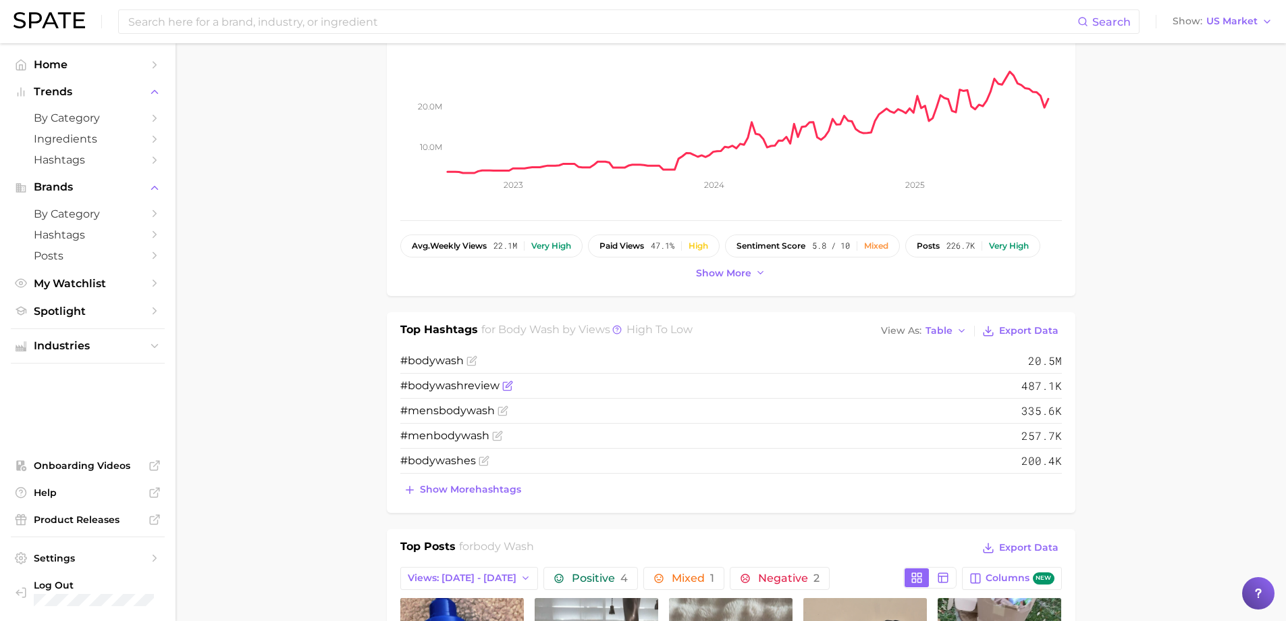
click at [483, 388] on span "# body wash review" at bounding box center [449, 385] width 99 height 13
click at [483, 387] on span "# body wash review" at bounding box center [449, 385] width 99 height 13
copy span "# body wash review"
drag, startPoint x: 1066, startPoint y: 386, endPoint x: 1034, endPoint y: 385, distance: 31.1
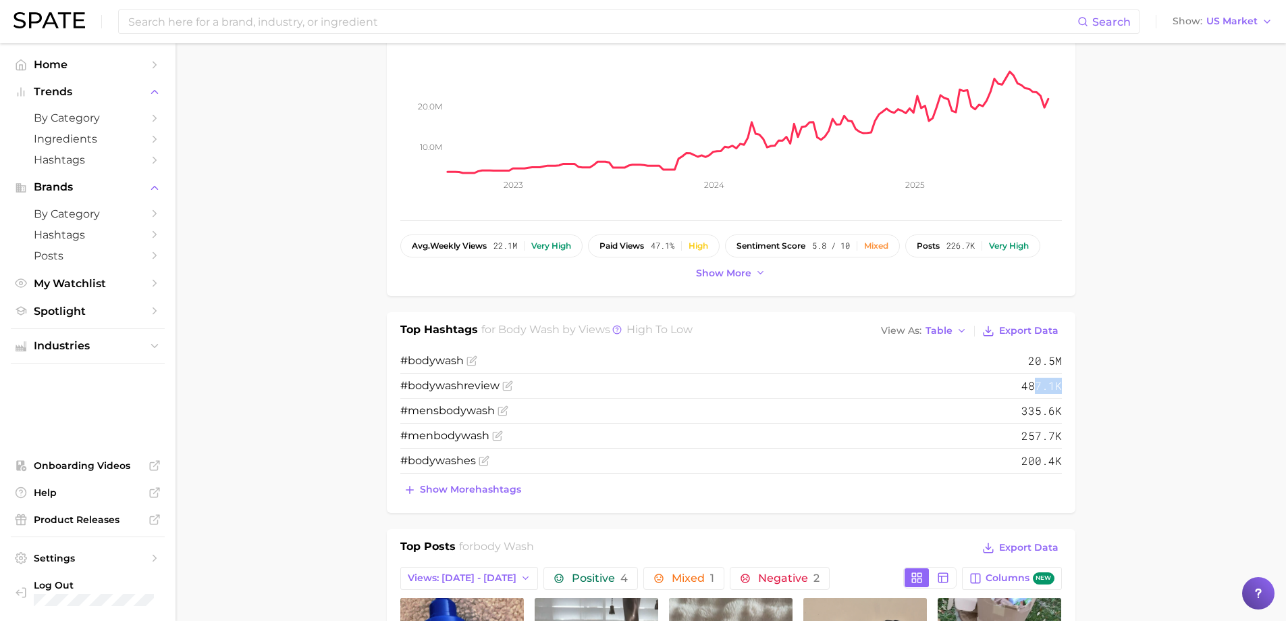
click at [1034, 385] on div "Top Hashtags for body wash by Views high to low View As Table Export Data # bod…" at bounding box center [731, 412] width 689 height 201
drag, startPoint x: 1034, startPoint y: 385, endPoint x: 1027, endPoint y: 386, distance: 7.5
click at [1034, 385] on span "487.1k" at bounding box center [1042, 385] width 41 height 16
drag, startPoint x: 1024, startPoint y: 386, endPoint x: 1062, endPoint y: 387, distance: 37.8
click at [1062, 387] on div "Top Hashtags for body wash by Views high to low View As Table Export Data # bod…" at bounding box center [731, 412] width 689 height 201
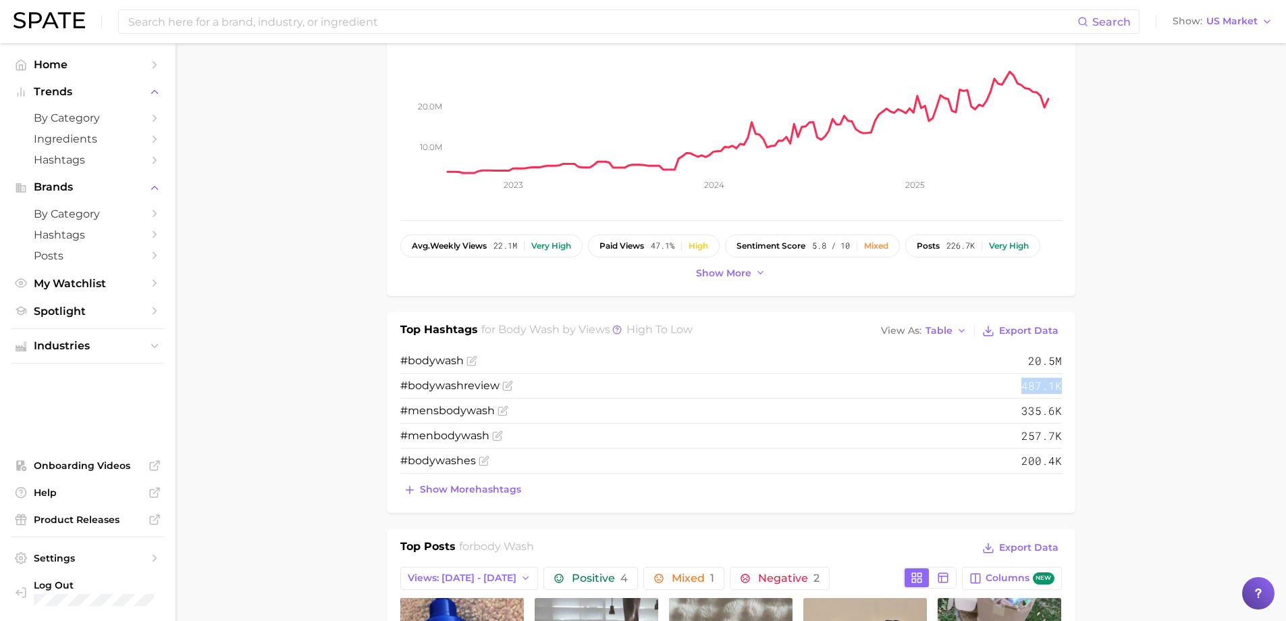
copy span "487.1k"
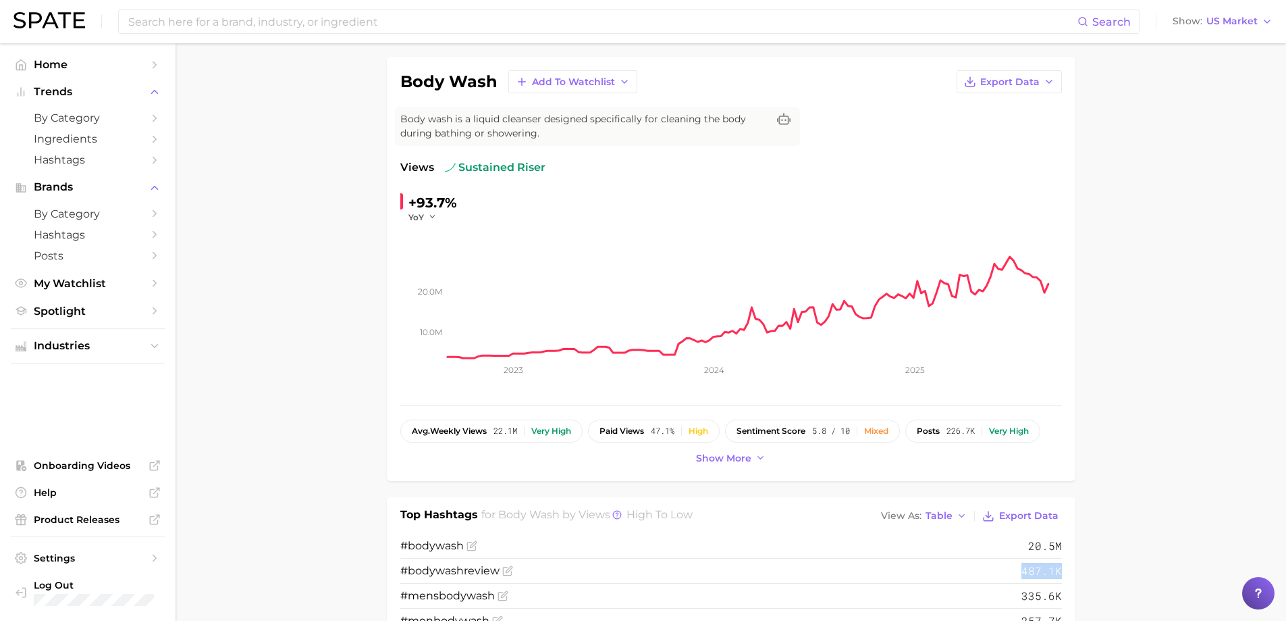
scroll to position [72, 0]
